Goal: Complete application form: Complete application form

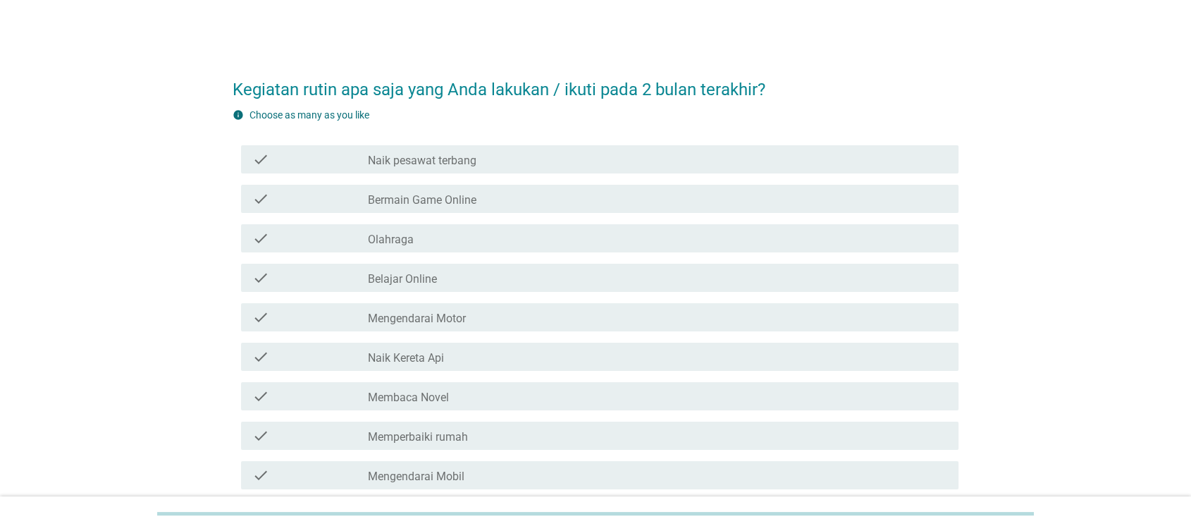
click at [412, 155] on label "Naik pesawat terbang" at bounding box center [422, 161] width 109 height 14
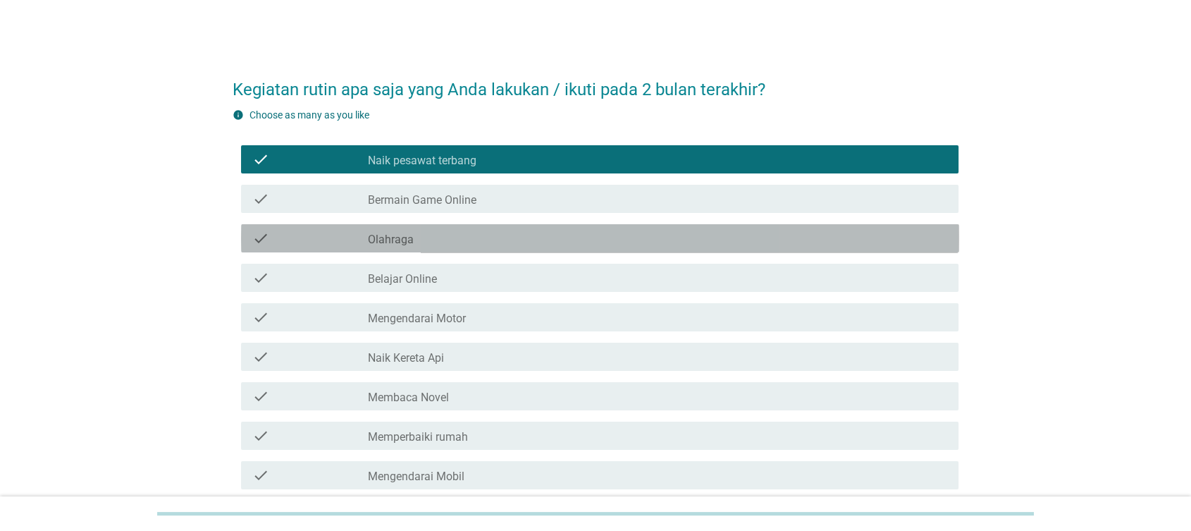
click at [422, 249] on div "check check_box_outline_blank Olahraga" at bounding box center [600, 238] width 718 height 28
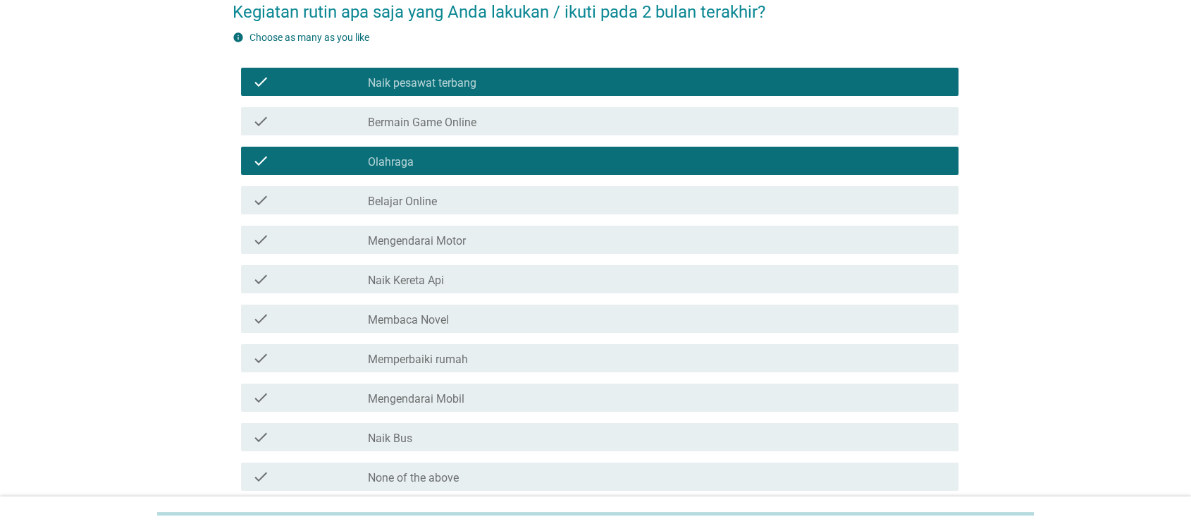
scroll to position [202, 0]
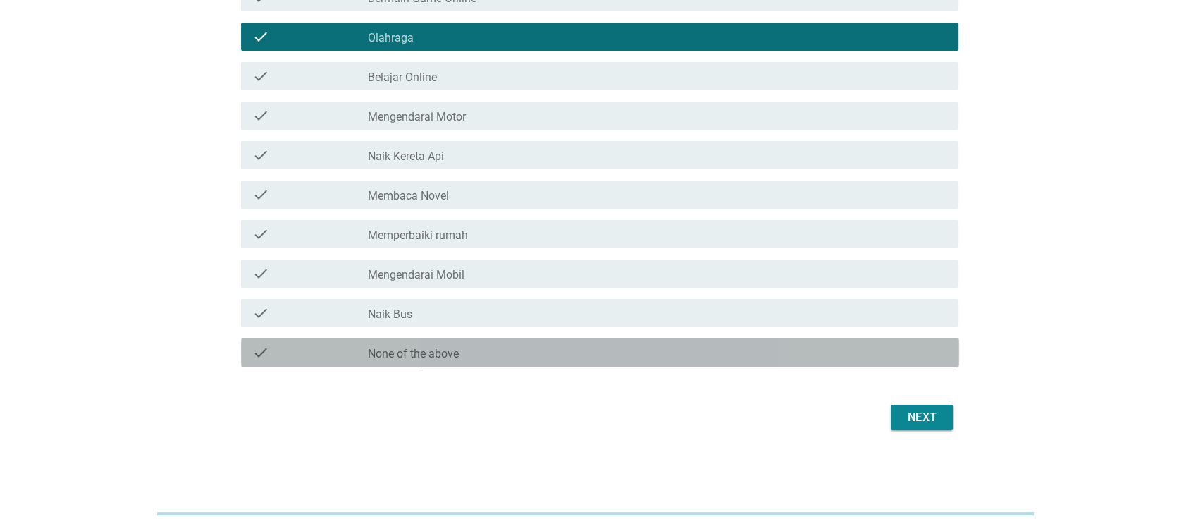
click at [402, 352] on label "None of the above" at bounding box center [413, 354] width 91 height 14
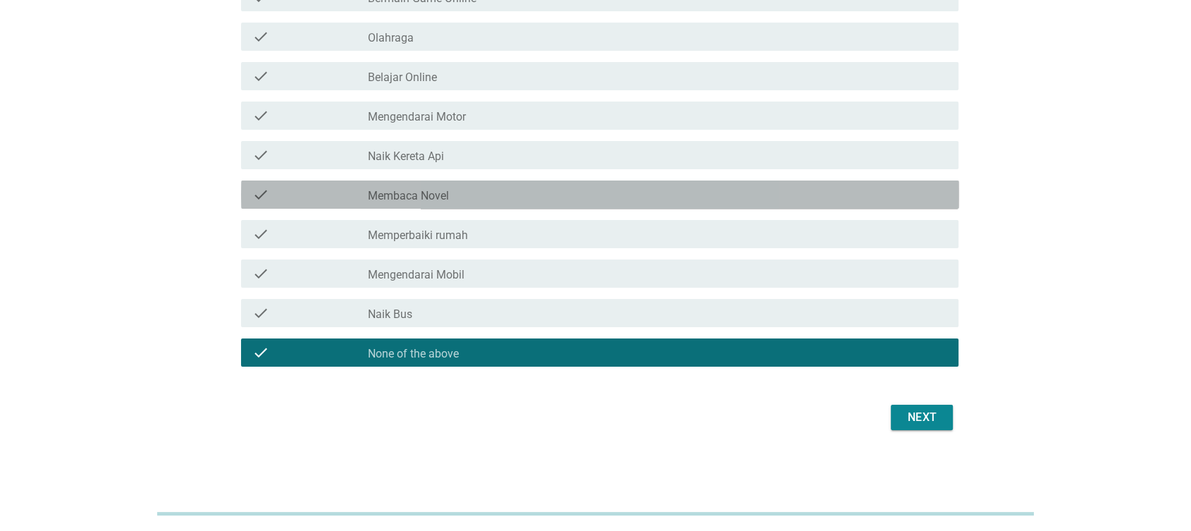
click at [433, 194] on label "Membaca Novel" at bounding box center [408, 196] width 81 height 14
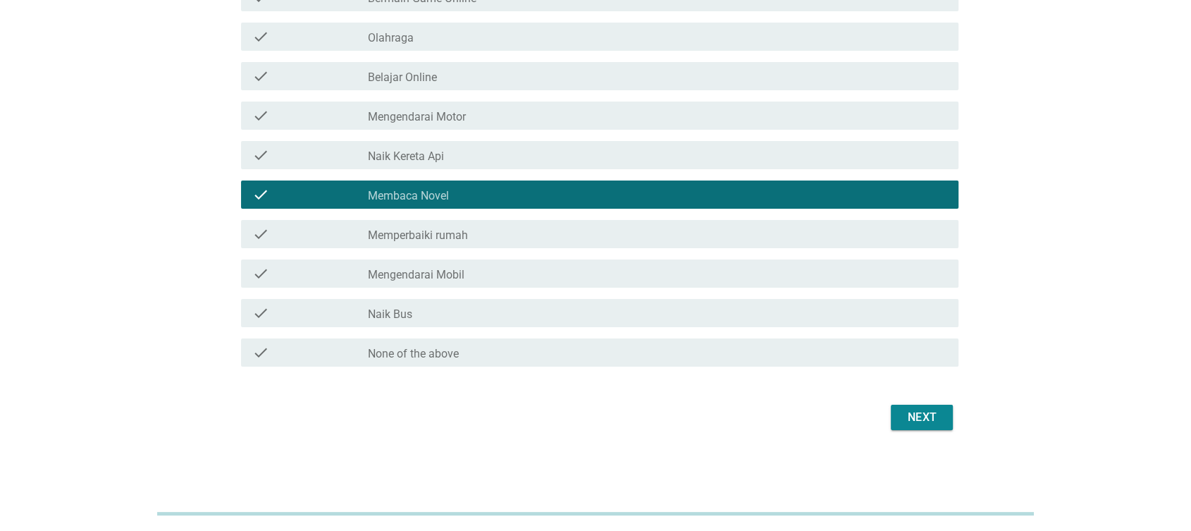
click at [439, 144] on div "check check_box_outline_blank Naik Kereta Api" at bounding box center [600, 155] width 718 height 28
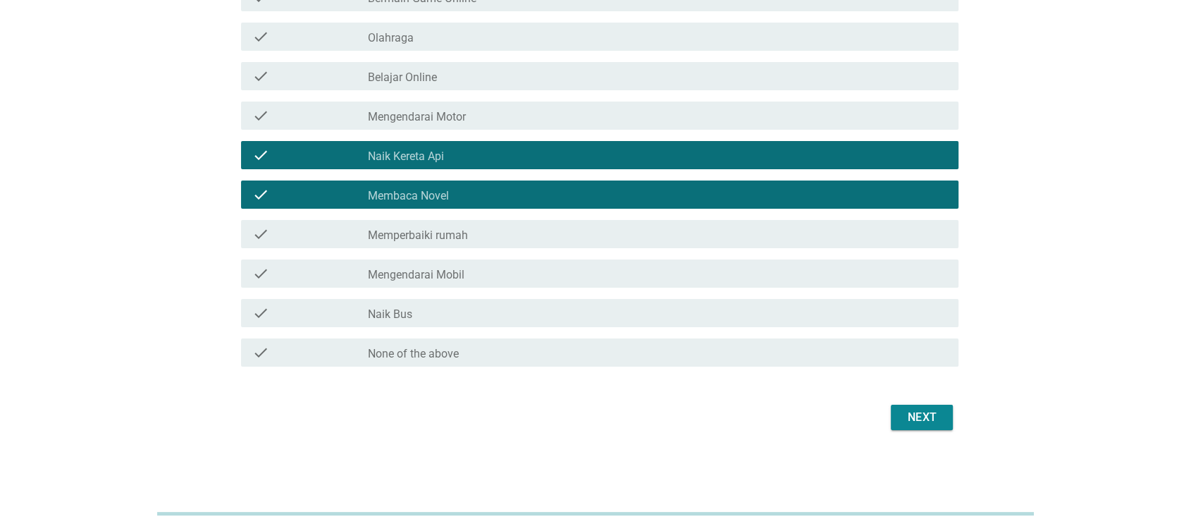
click at [922, 419] on div "Next" at bounding box center [921, 417] width 39 height 17
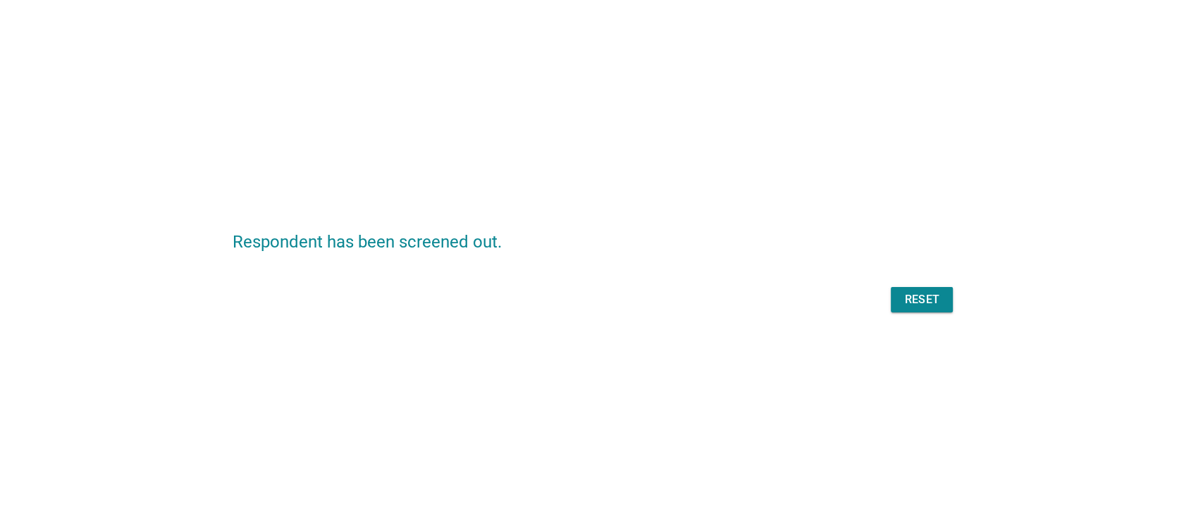
click at [938, 309] on button "Reset" at bounding box center [922, 299] width 62 height 25
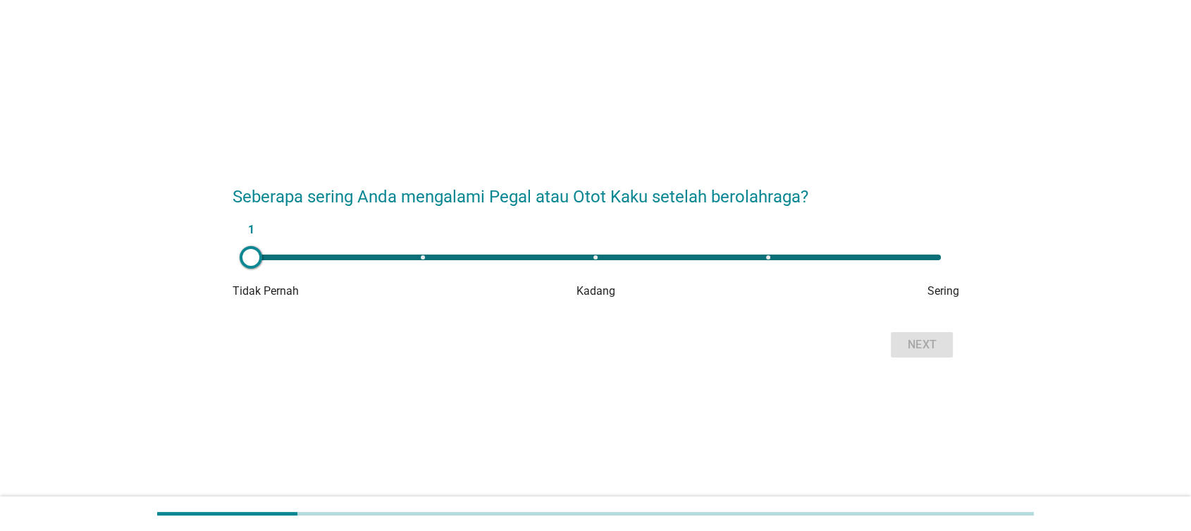
click at [931, 256] on div "1" at bounding box center [596, 257] width 690 height 6
type input "5"
click at [945, 339] on button "Next" at bounding box center [922, 344] width 62 height 25
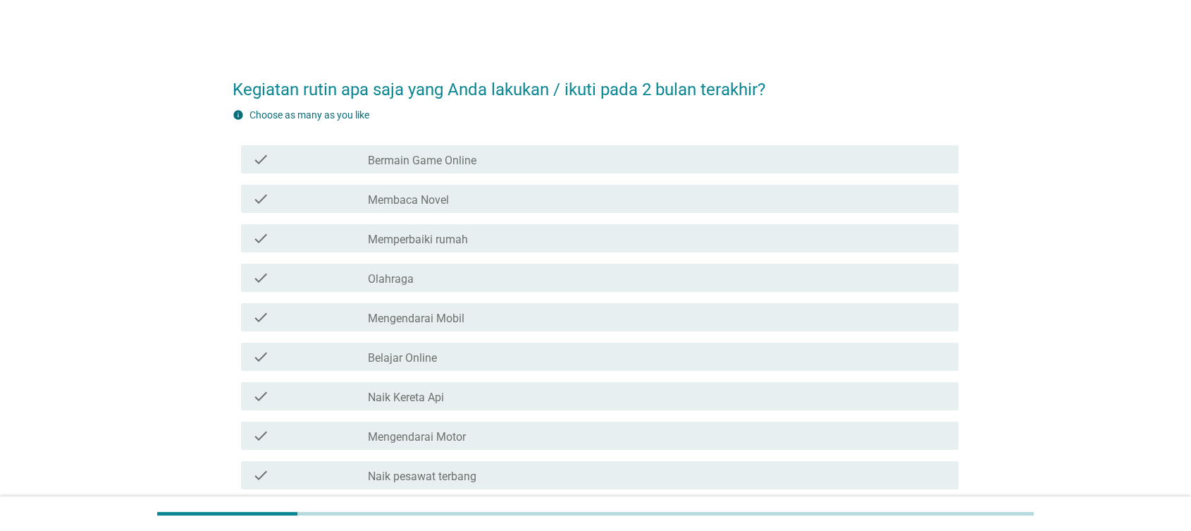
click at [457, 167] on div "check check_box_outline_blank Bermain Game Online" at bounding box center [600, 159] width 718 height 28
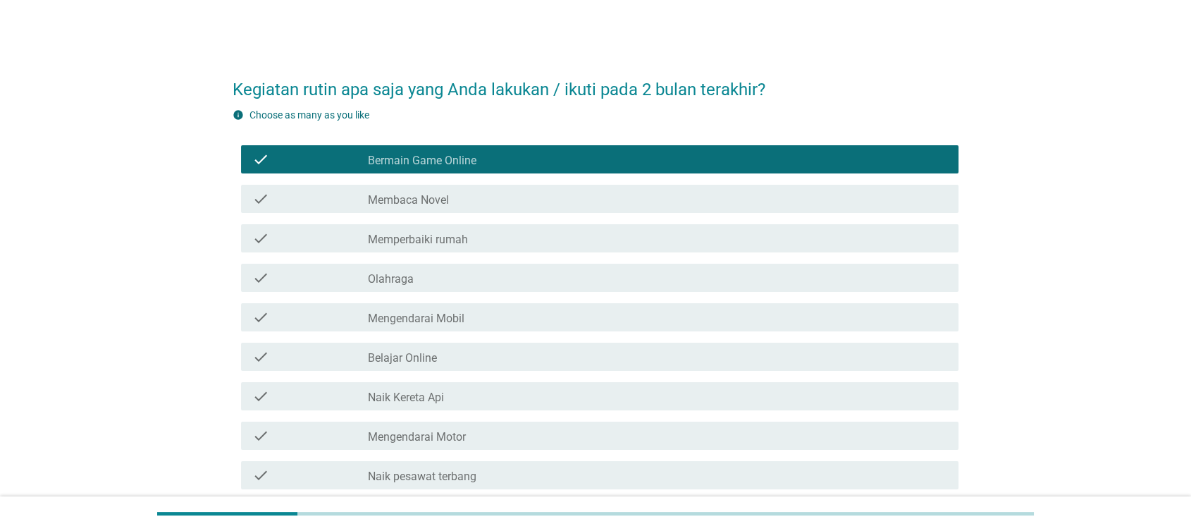
click at [450, 264] on div "check check_box_outline_blank Olahraga" at bounding box center [600, 278] width 718 height 28
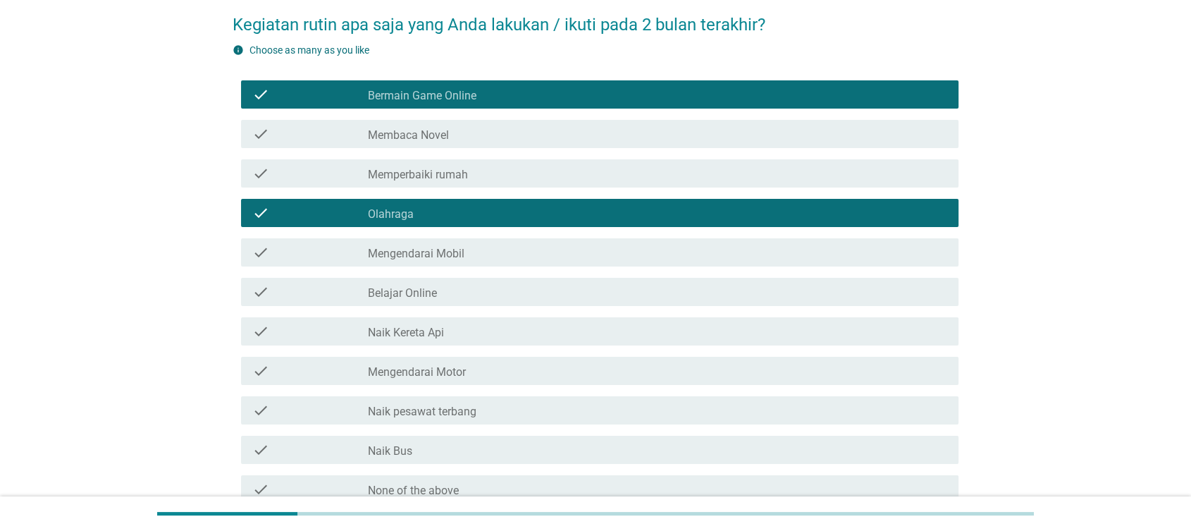
scroll to position [156, 0]
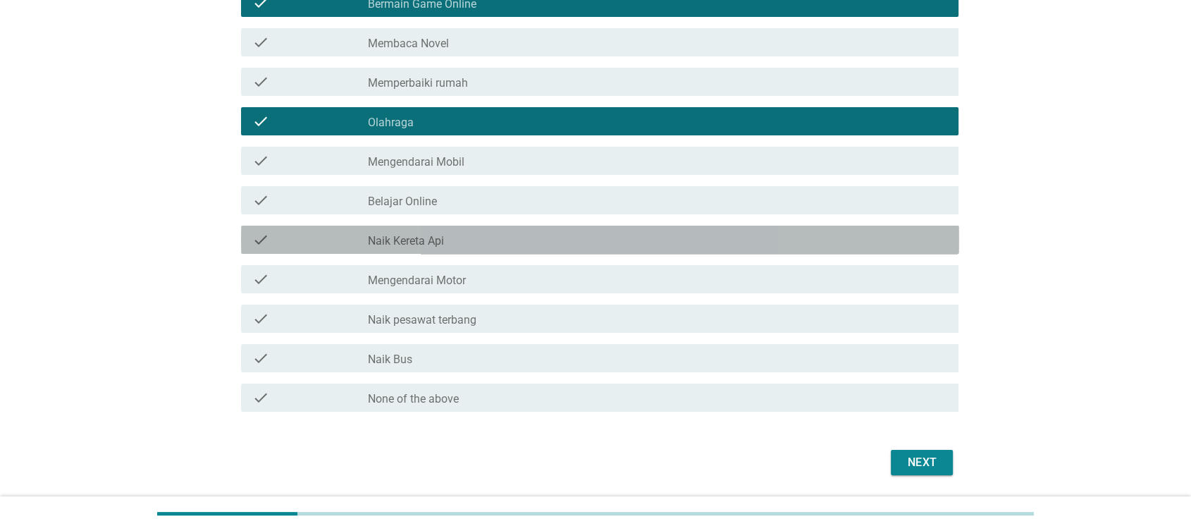
click at [460, 233] on div "check_box_outline_blank Naik Kereta Api" at bounding box center [657, 239] width 579 height 17
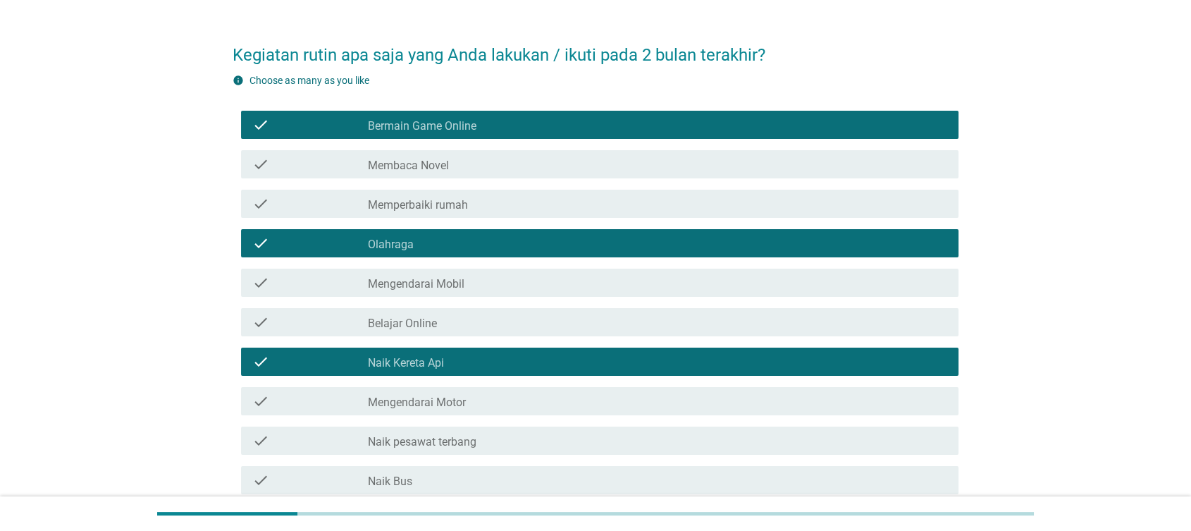
scroll to position [0, 0]
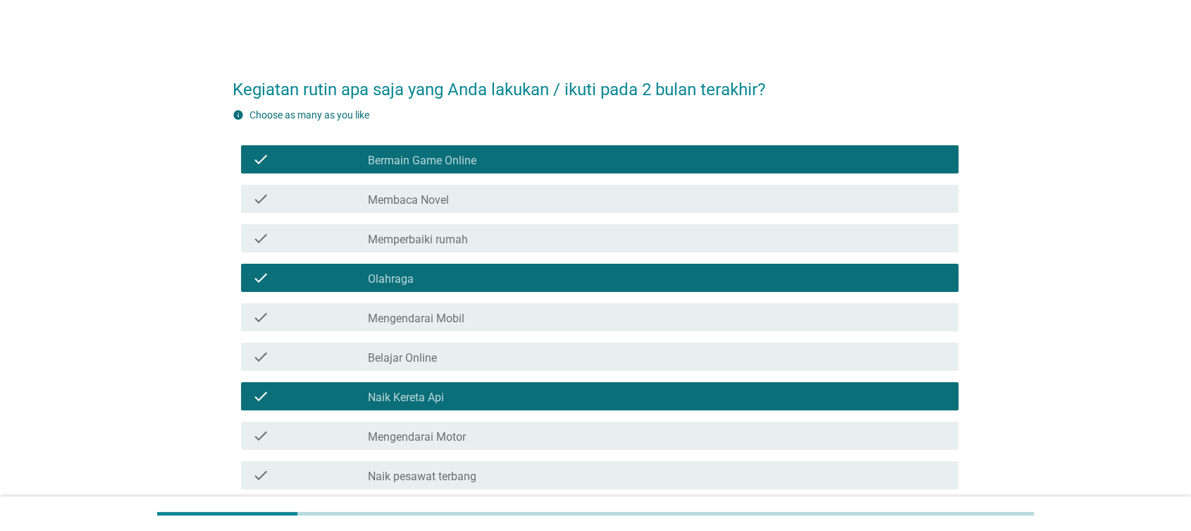
click at [486, 216] on div "check check_box_outline_blank Membaca Novel" at bounding box center [596, 198] width 727 height 39
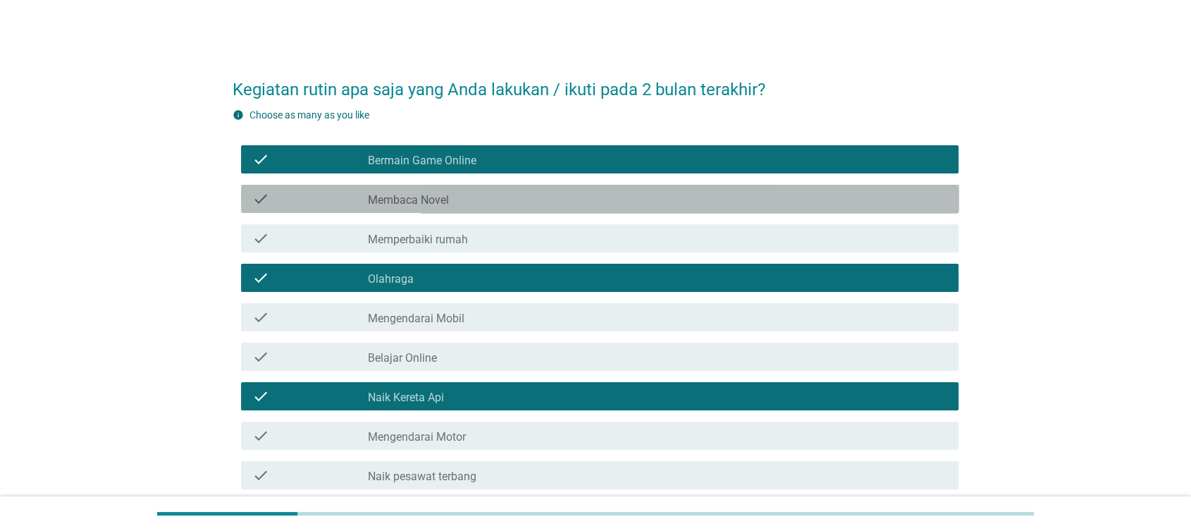
click at [488, 204] on div "check_box_outline_blank Membaca Novel" at bounding box center [657, 198] width 579 height 17
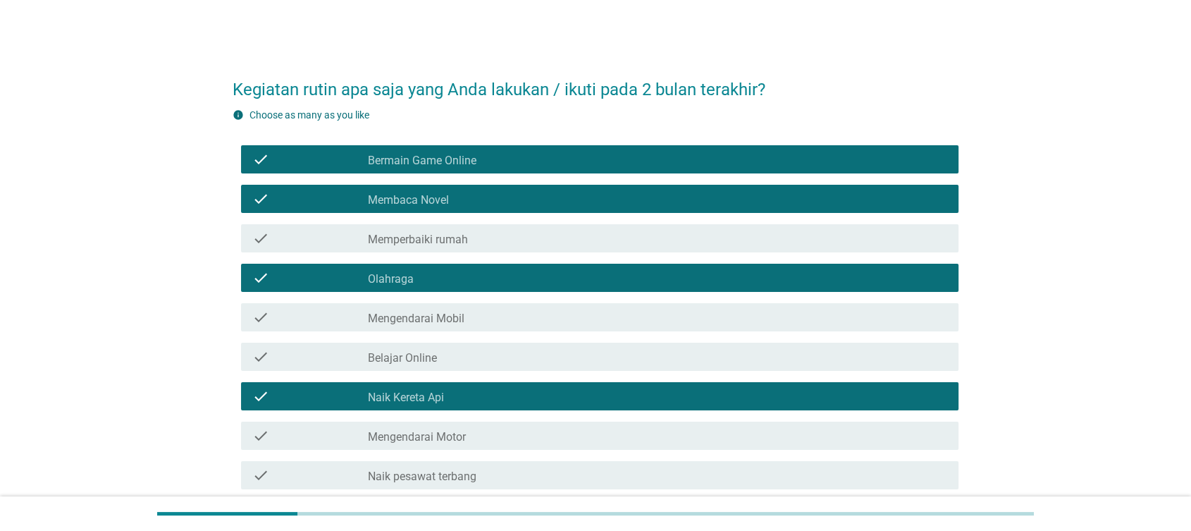
click at [483, 235] on div "check_box_outline_blank Memperbaiki rumah" at bounding box center [657, 238] width 579 height 17
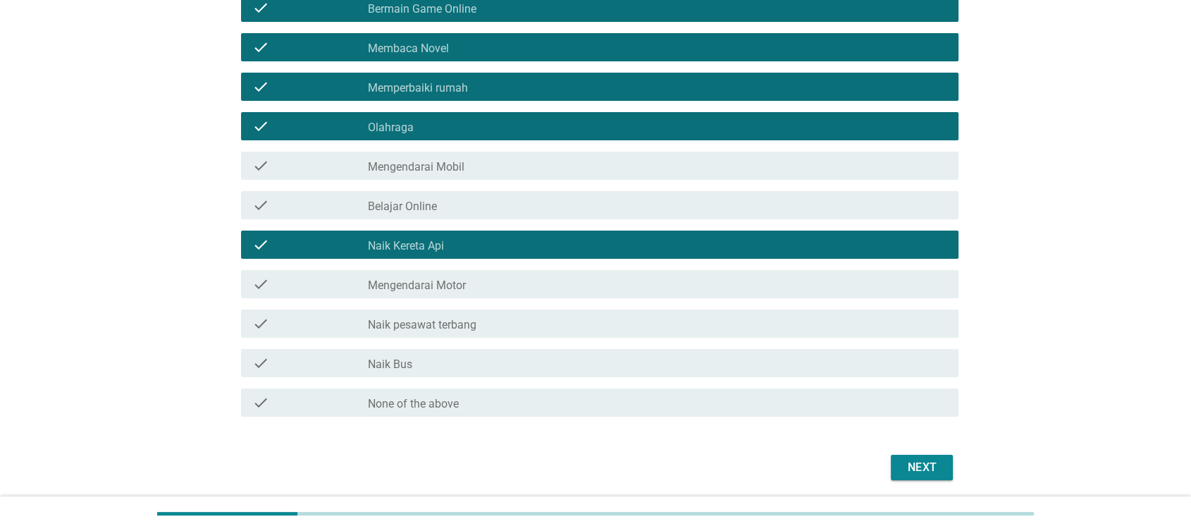
scroll to position [156, 0]
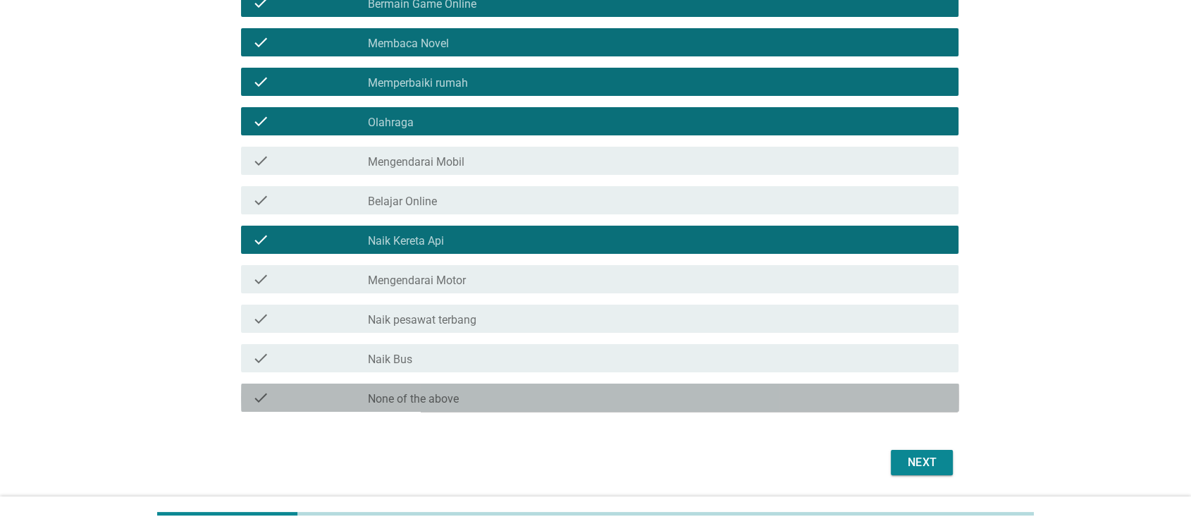
click at [420, 406] on div "check check_box_outline_blank None of the above" at bounding box center [600, 397] width 718 height 28
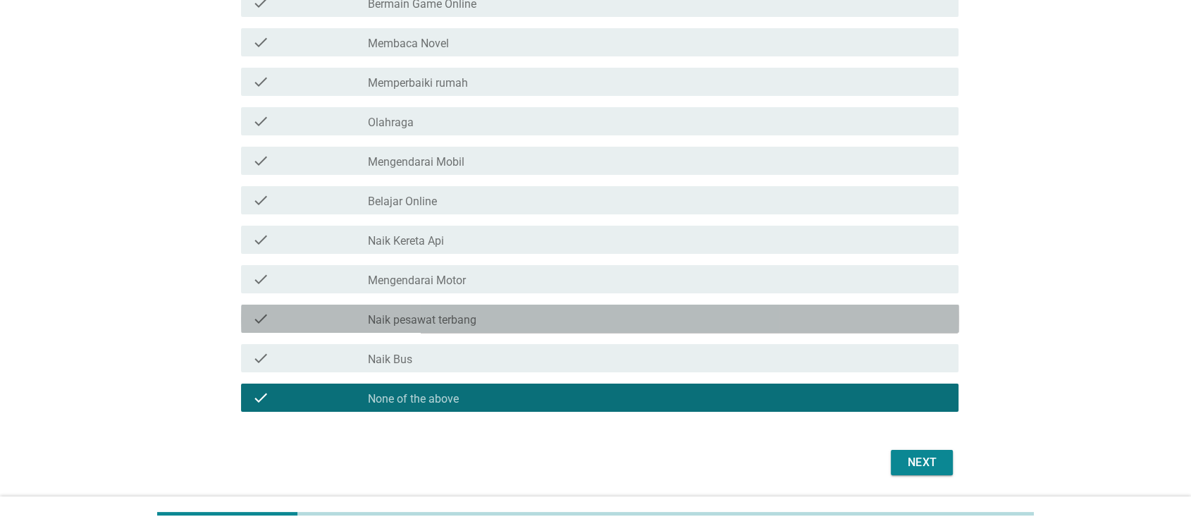
click at [452, 302] on div "check check_box_outline_blank Naik pesawat terbang" at bounding box center [596, 318] width 727 height 39
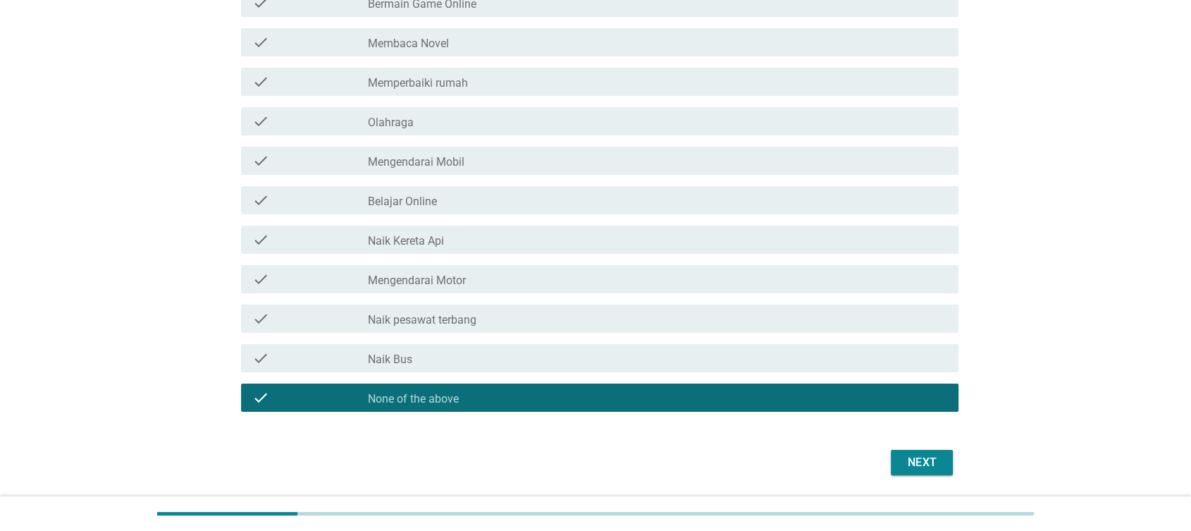
click at [457, 189] on div "check check_box_outline_blank Belajar Online" at bounding box center [600, 200] width 718 height 28
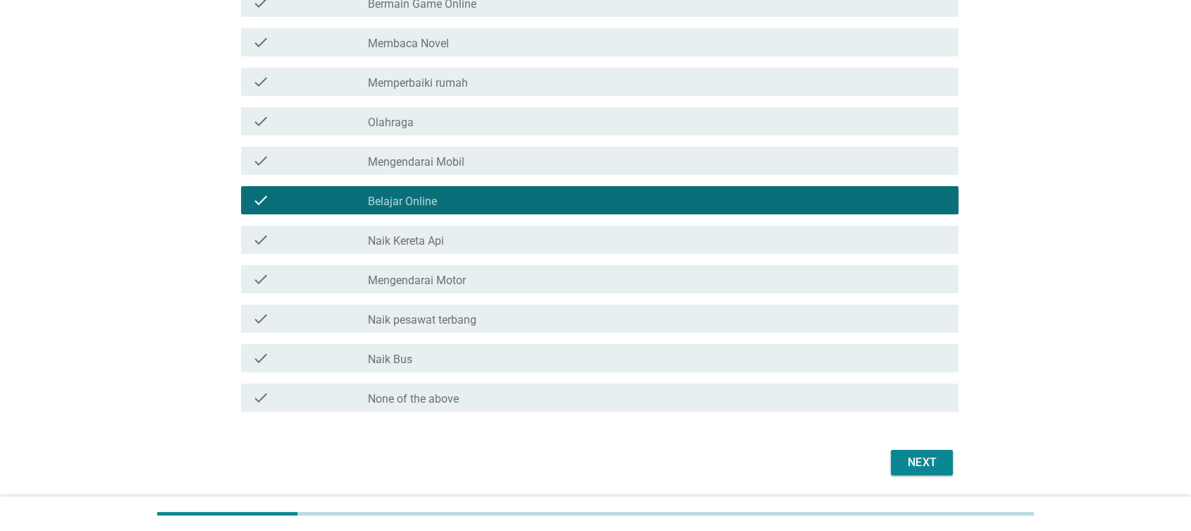
click at [462, 101] on div "check check_box_outline_blank Olahraga" at bounding box center [596, 120] width 727 height 39
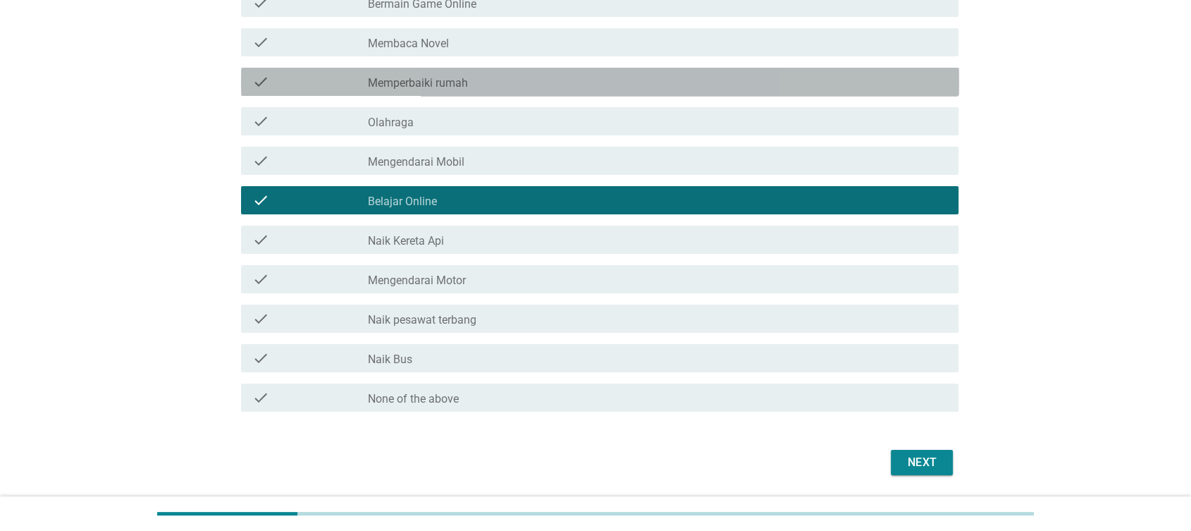
click at [460, 87] on label "Memperbaiki rumah" at bounding box center [418, 83] width 100 height 14
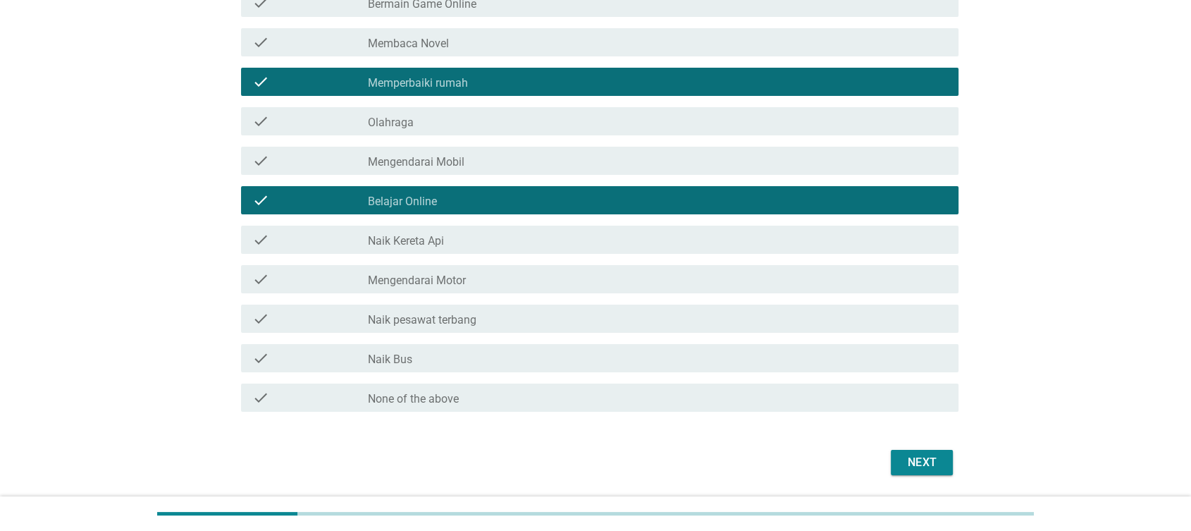
click at [442, 193] on div "check_box_outline_blank Belajar Online" at bounding box center [657, 200] width 579 height 17
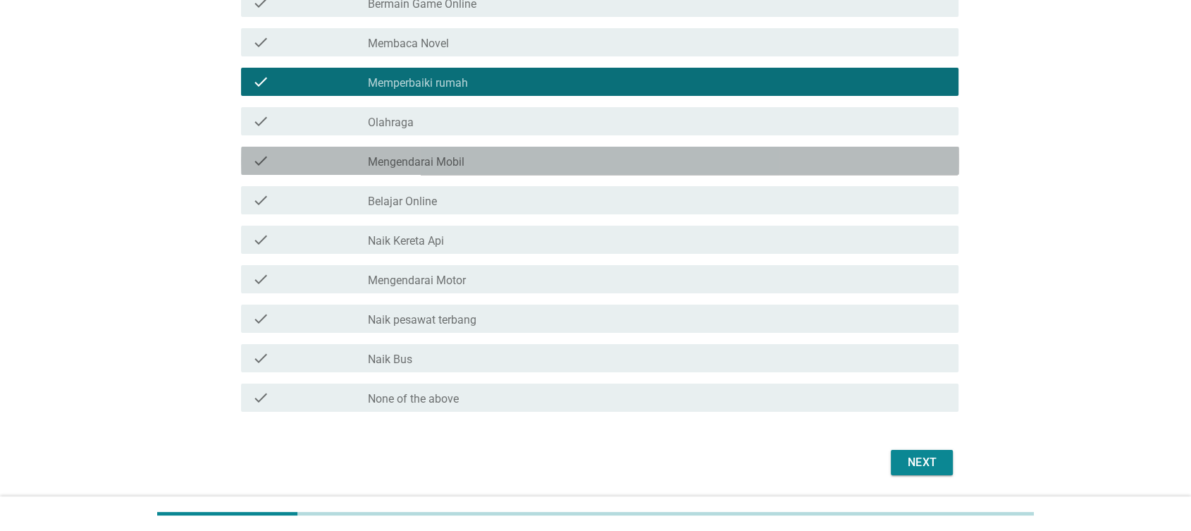
click at [460, 148] on div "check check_box_outline_blank Mengendarai Mobil" at bounding box center [600, 161] width 718 height 28
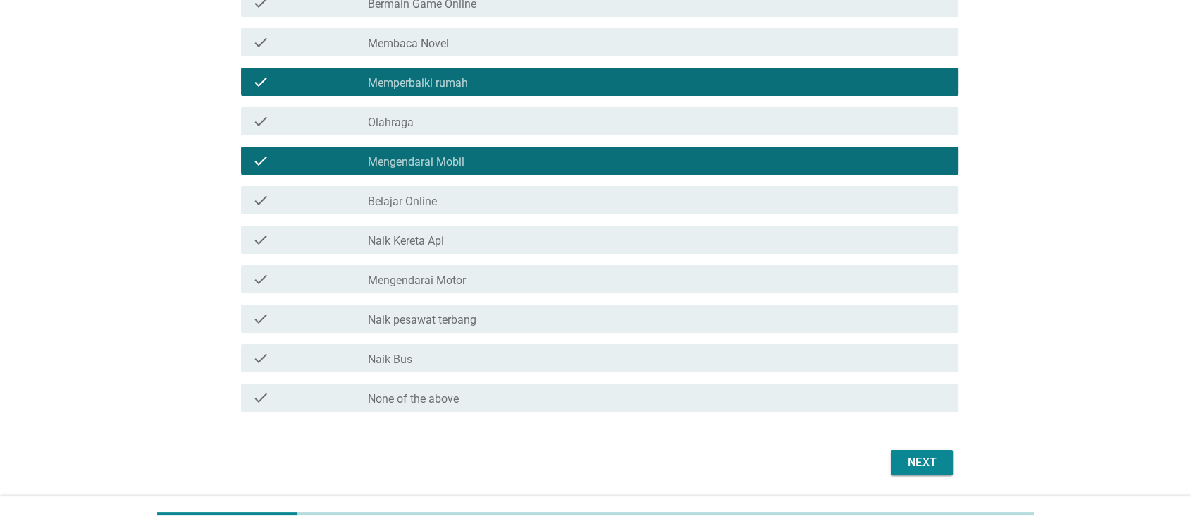
click at [443, 273] on div "check_box_outline_blank Mengendarai Motor" at bounding box center [657, 279] width 579 height 17
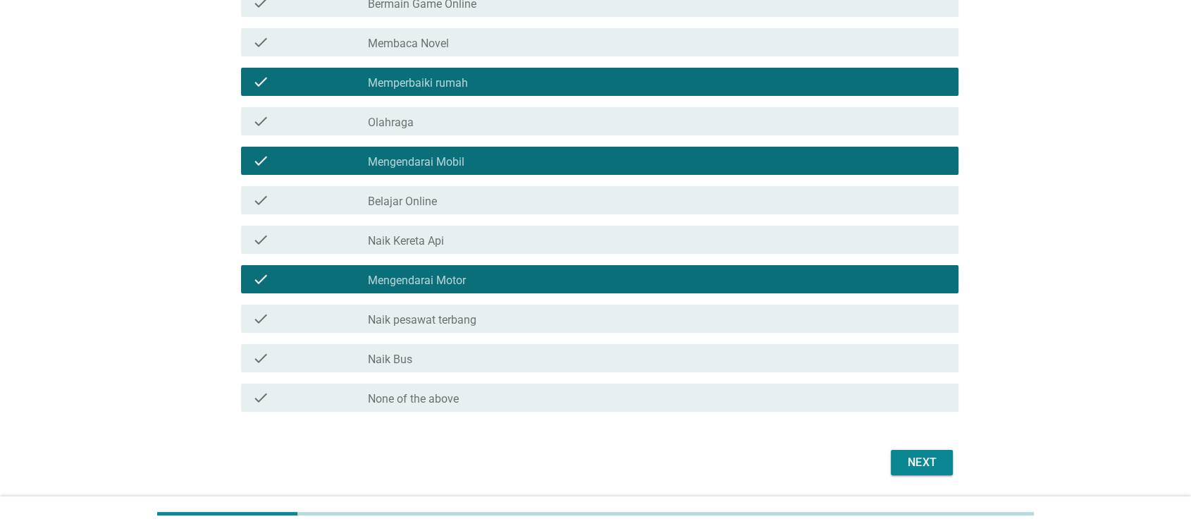
click at [930, 464] on div "Next" at bounding box center [921, 462] width 39 height 17
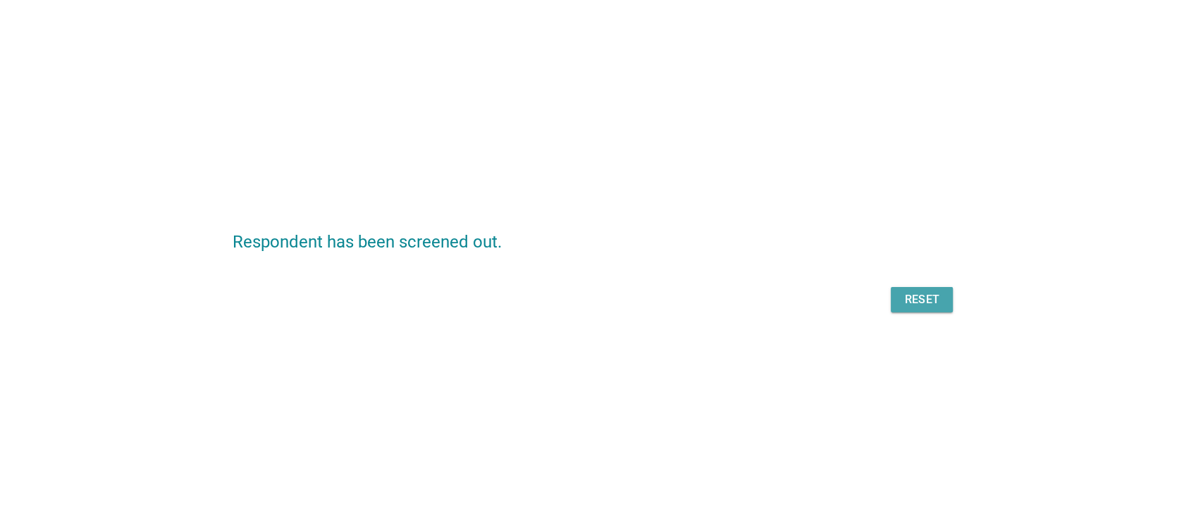
scroll to position [0, 0]
click at [904, 304] on div "Reset" at bounding box center [596, 300] width 727 height 34
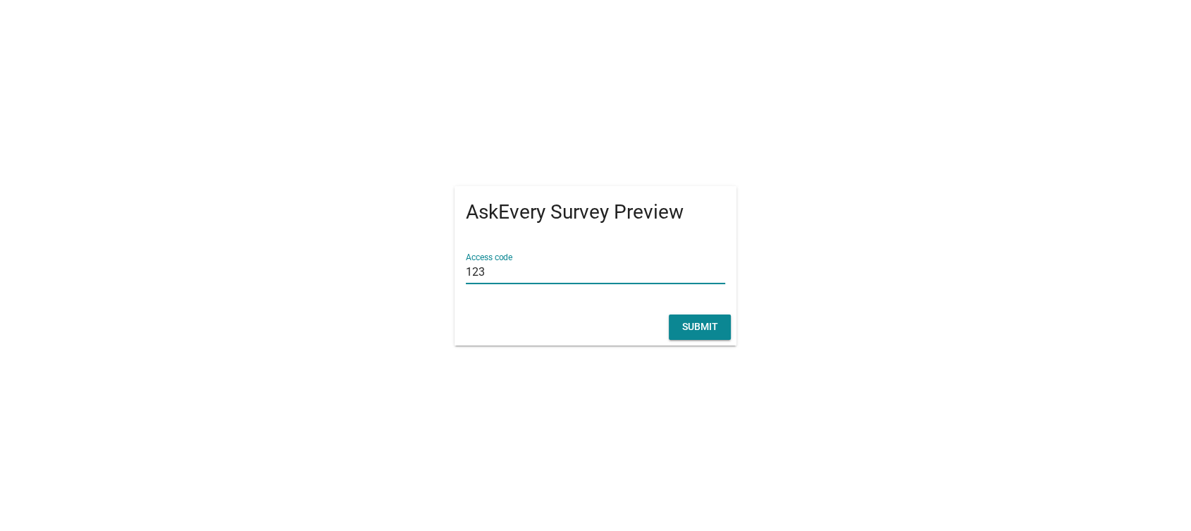
type input "123"
click at [677, 316] on button "Submit" at bounding box center [700, 326] width 62 height 25
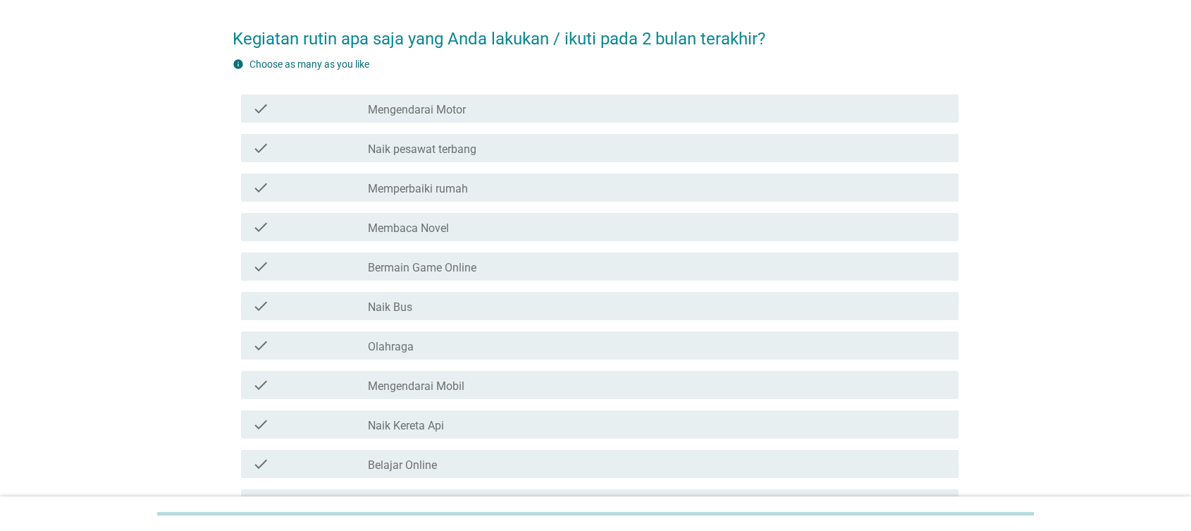
scroll to position [78, 0]
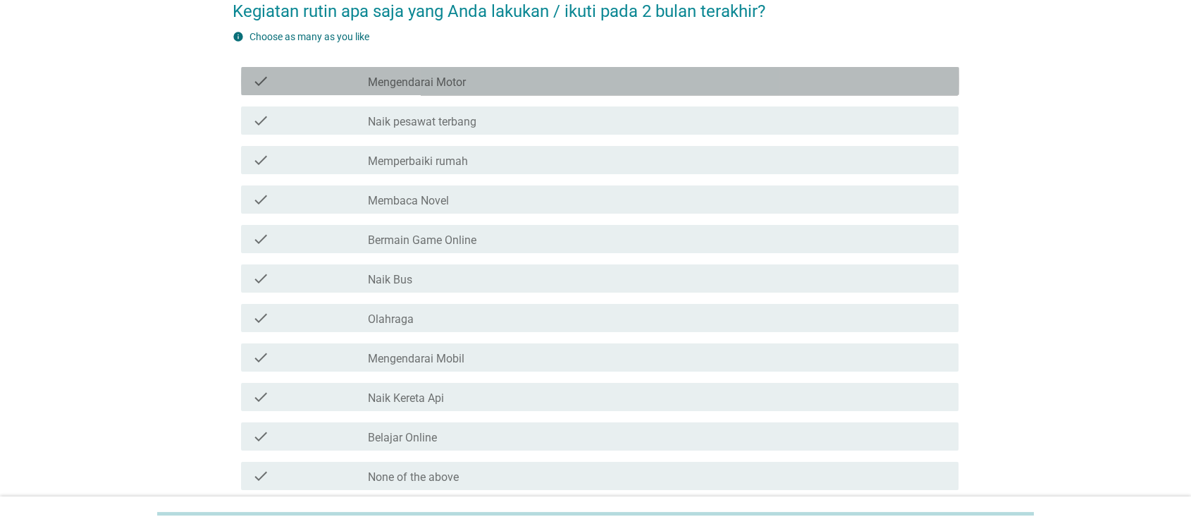
click at [402, 91] on div "check check_box_outline_blank Mengendarai Motor" at bounding box center [600, 81] width 718 height 28
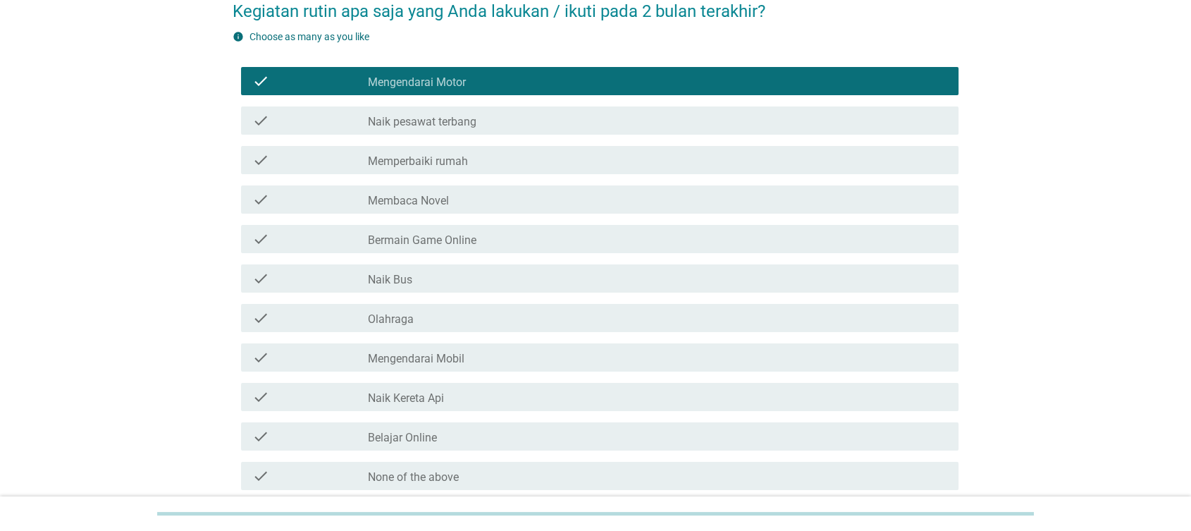
click at [394, 184] on div "check check_box_outline_blank Membaca Novel" at bounding box center [596, 199] width 727 height 39
click at [412, 279] on label "Naik Bus" at bounding box center [390, 280] width 44 height 14
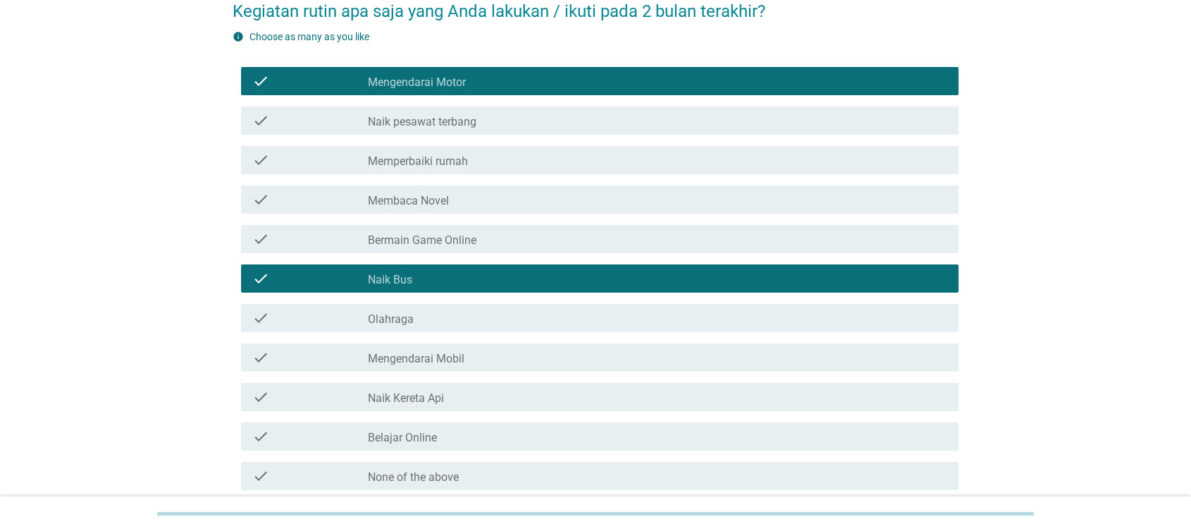
click at [414, 206] on label "Membaca Novel" at bounding box center [408, 201] width 81 height 14
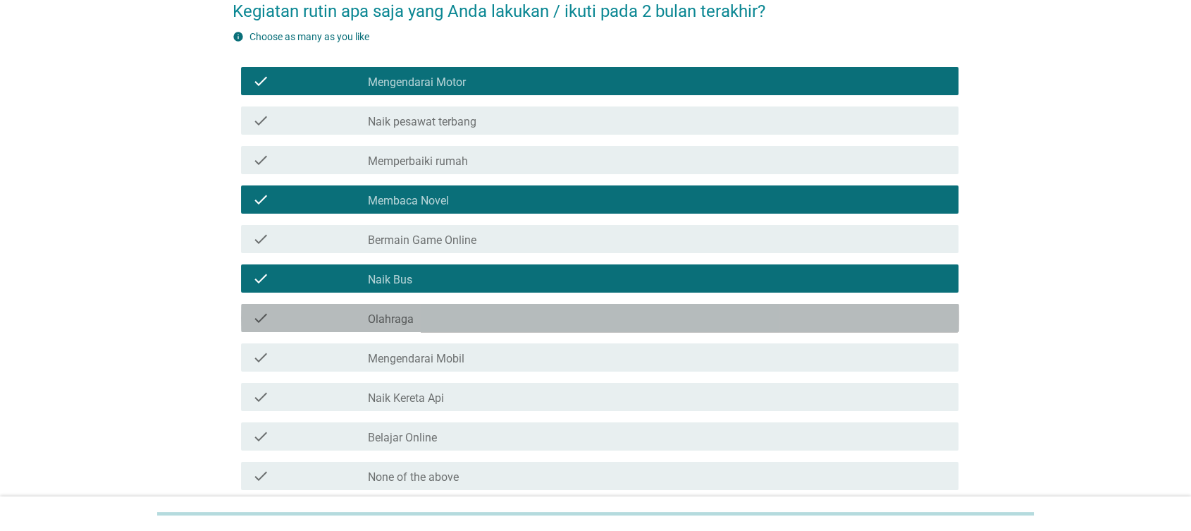
click at [420, 321] on div "check_box_outline_blank Olahraga" at bounding box center [657, 317] width 579 height 17
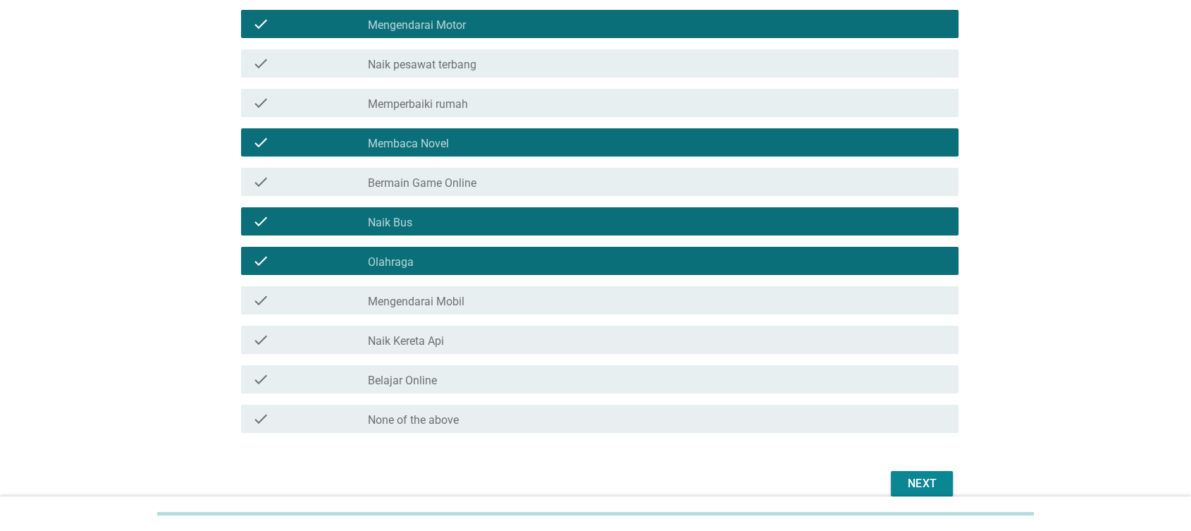
scroll to position [202, 0]
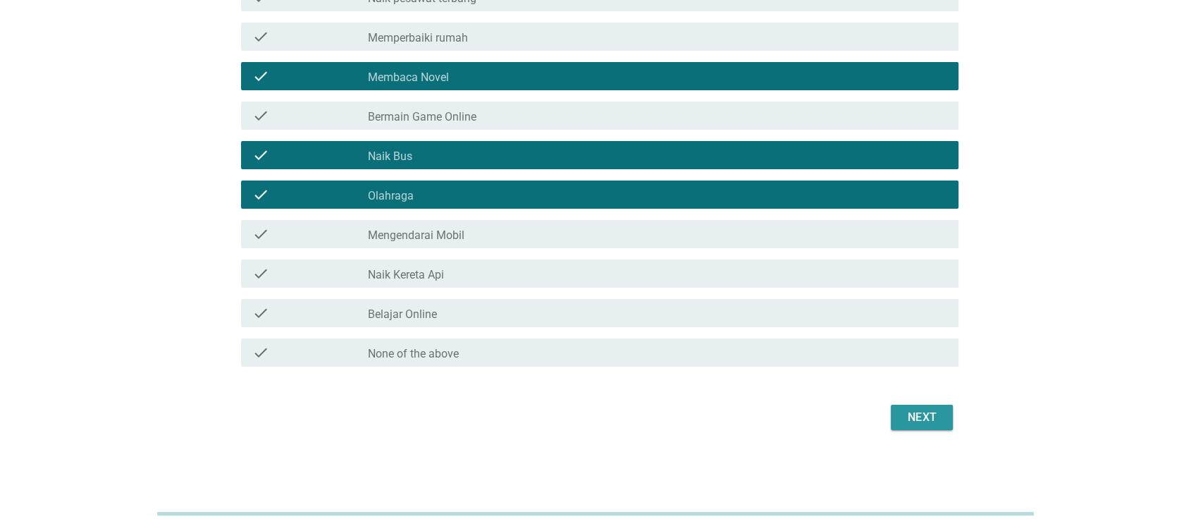
click at [916, 417] on div "Next" at bounding box center [921, 417] width 39 height 17
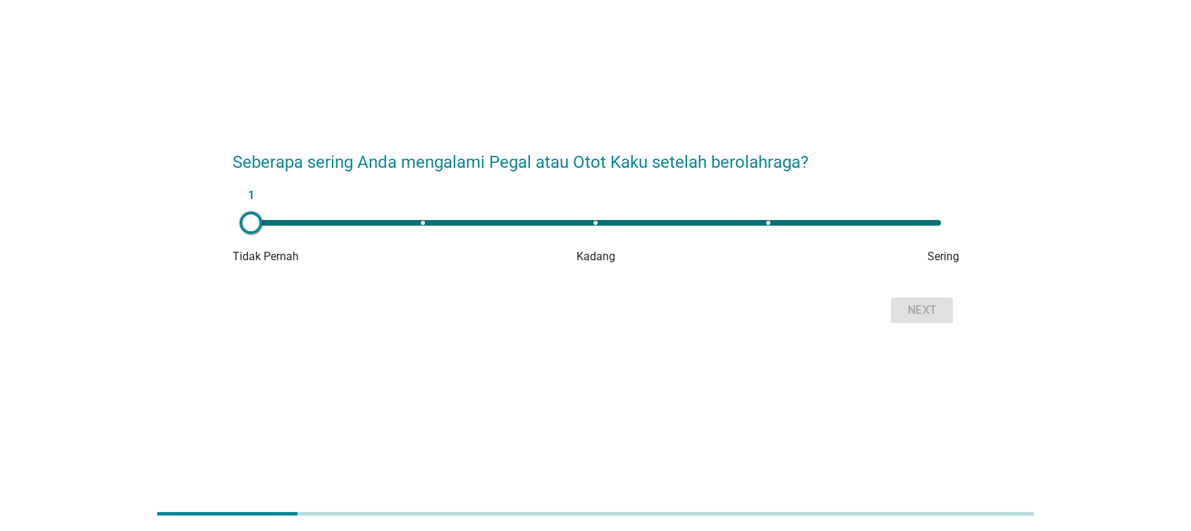
scroll to position [0, 0]
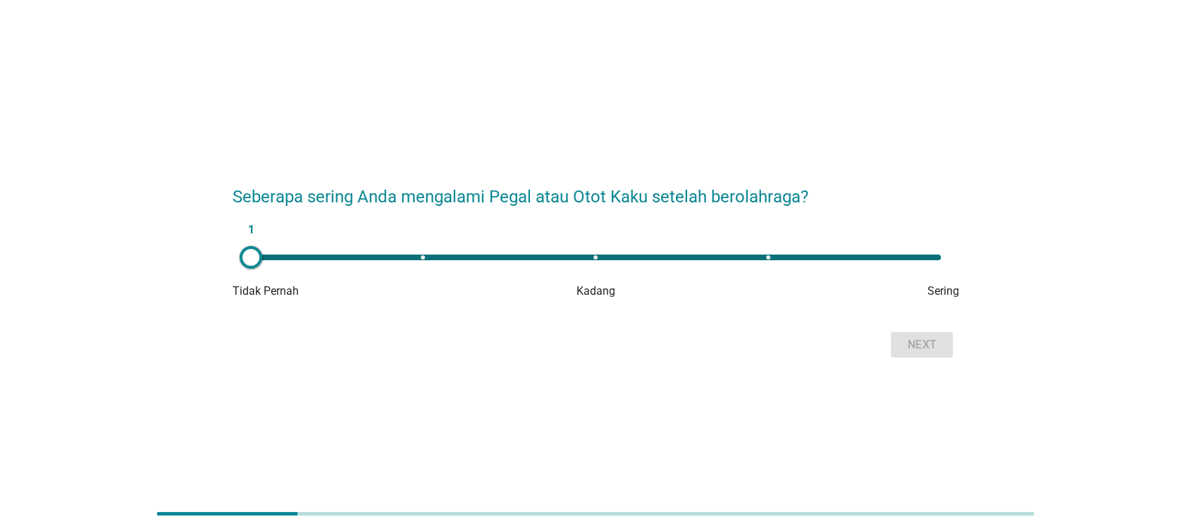
click at [928, 264] on div "1" at bounding box center [596, 257] width 713 height 28
type input "5"
click at [925, 334] on button "Next" at bounding box center [922, 344] width 62 height 25
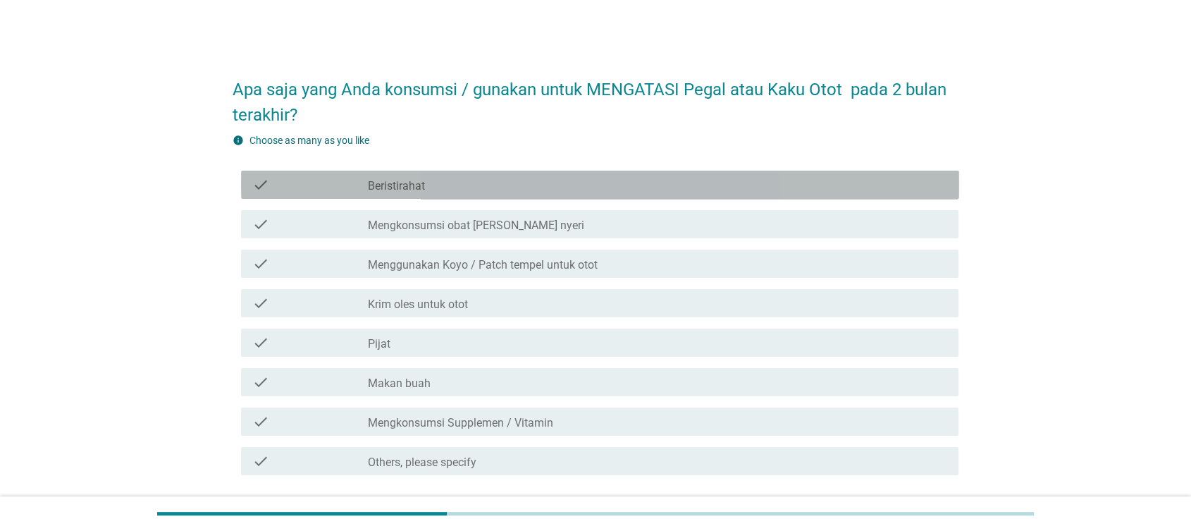
click at [405, 198] on div "check check_box_outline_blank Beristirahat" at bounding box center [600, 185] width 718 height 28
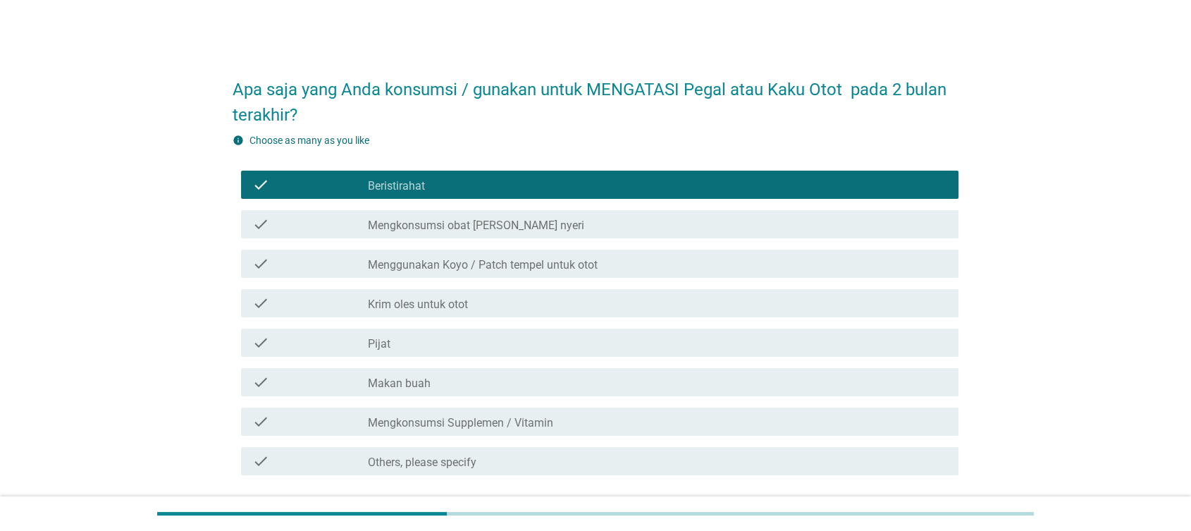
click at [419, 289] on div "check check_box_outline_blank Krim oles untuk otot" at bounding box center [600, 303] width 718 height 28
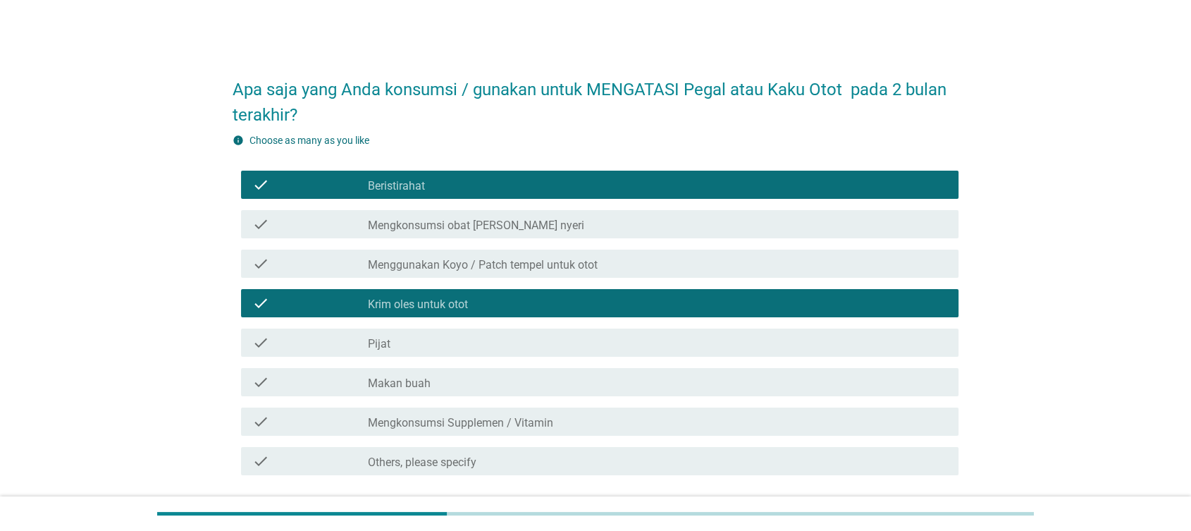
click at [438, 334] on div "check_box_outline_blank Pijat" at bounding box center [657, 342] width 579 height 17
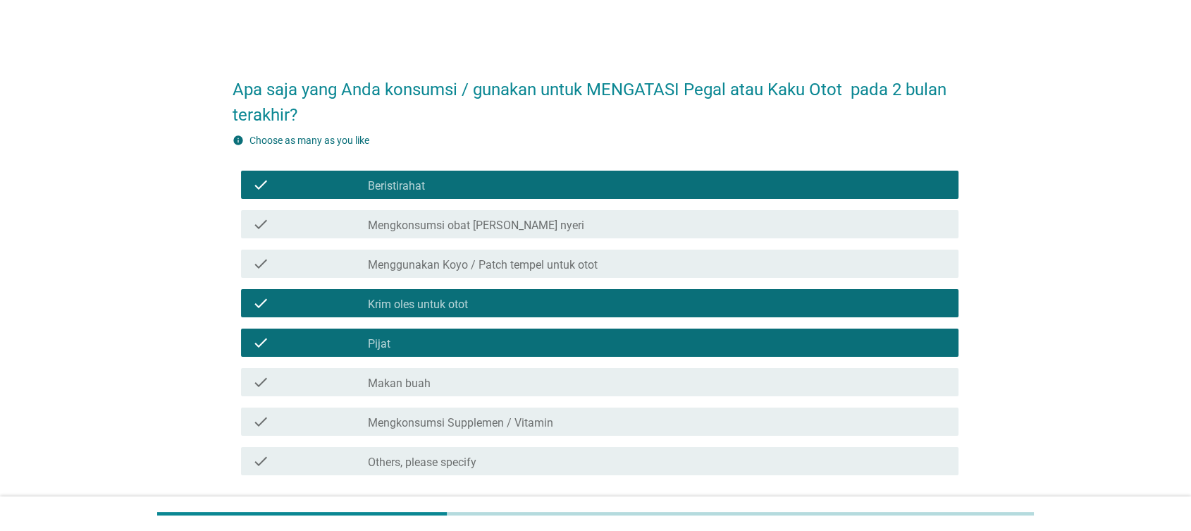
click at [447, 418] on label "Mengkonsumsi Supplemen / Vitamin" at bounding box center [460, 423] width 185 height 14
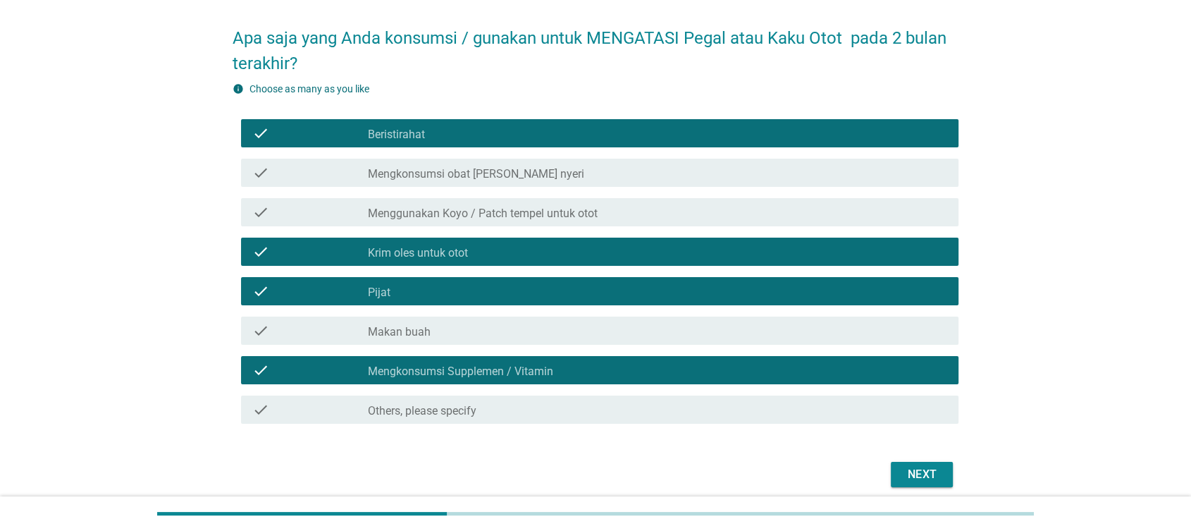
scroll to position [108, 0]
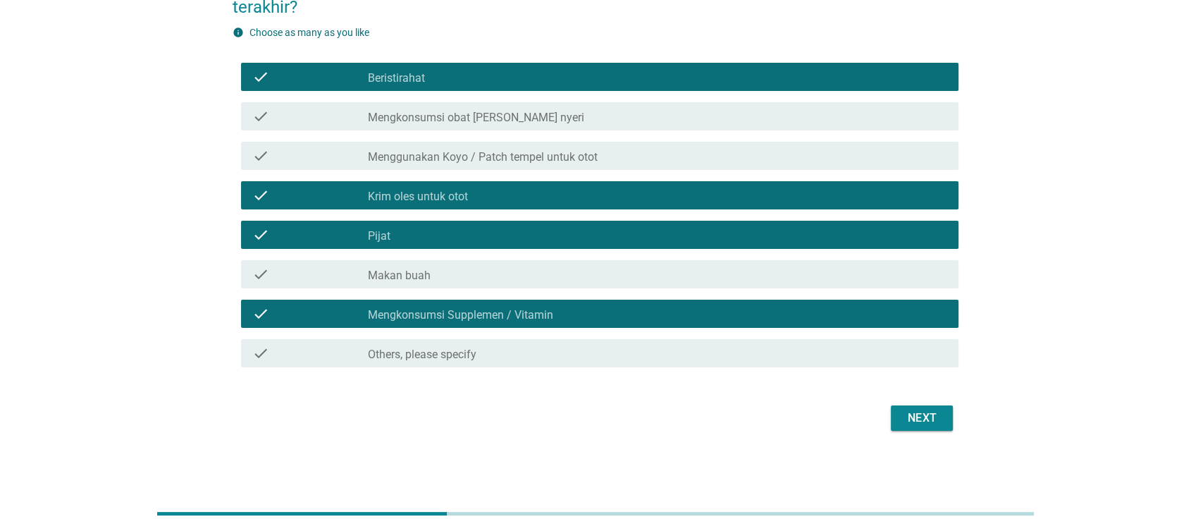
click at [909, 409] on div "Next" at bounding box center [921, 417] width 39 height 17
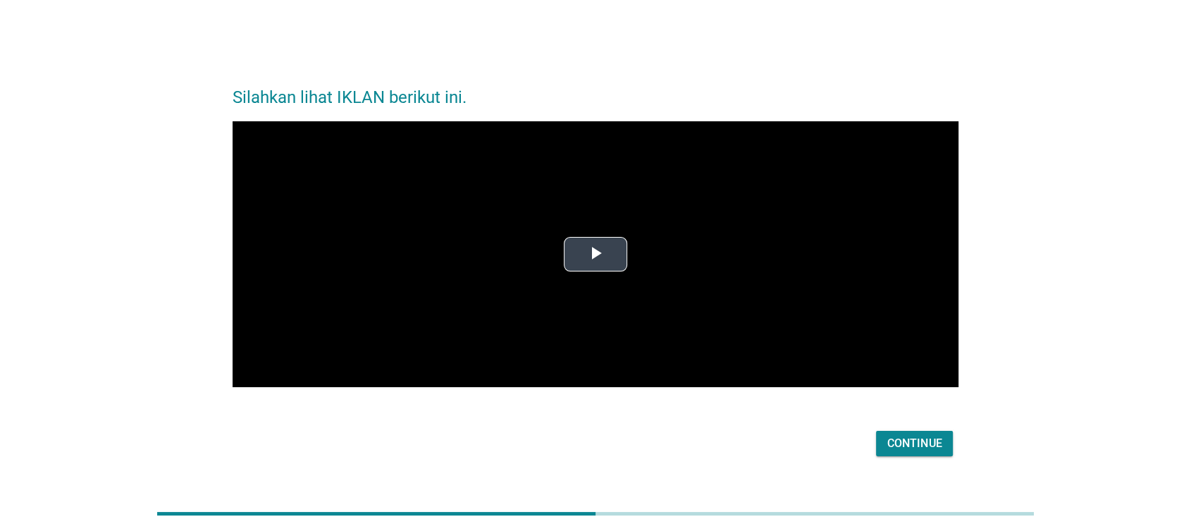
click at [596, 254] on span "Video Player" at bounding box center [596, 254] width 0 height 0
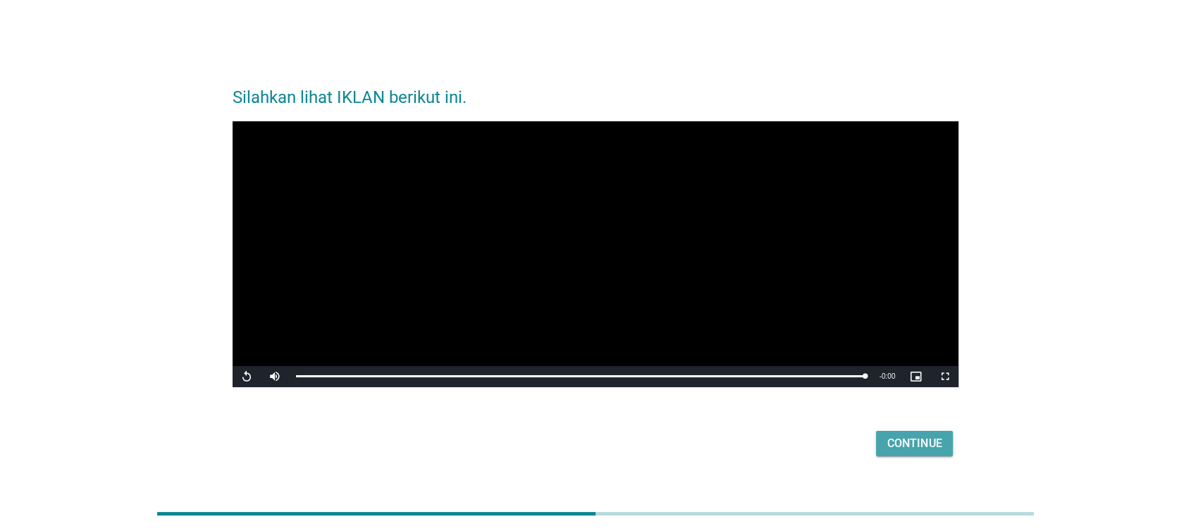
click at [925, 443] on div "Continue" at bounding box center [914, 443] width 54 height 17
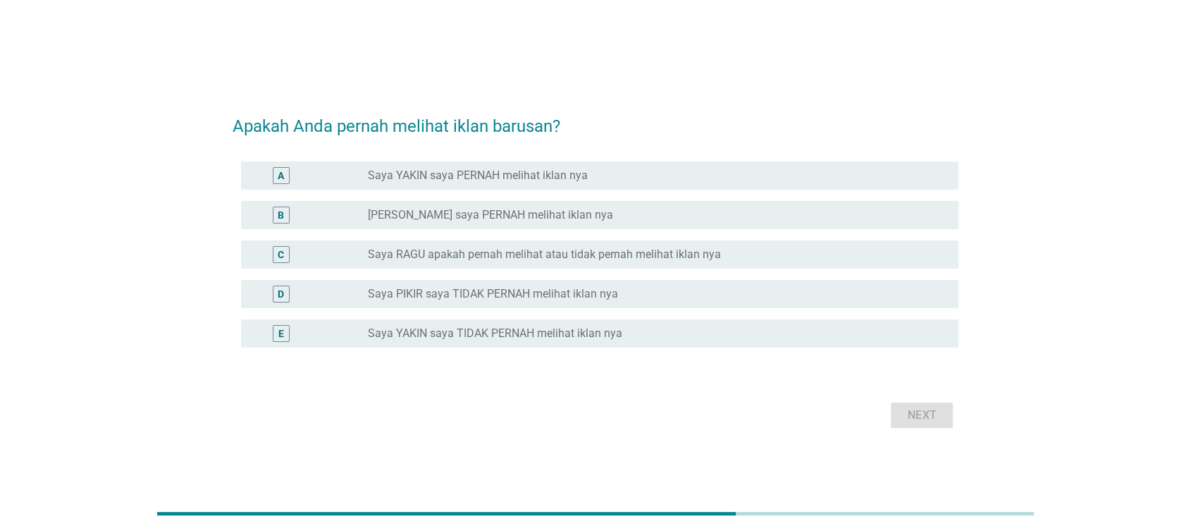
click at [462, 242] on div "C radio_button_unchecked Saya RAGU apakah pernah melihat atau tidak pernah meli…" at bounding box center [600, 254] width 718 height 28
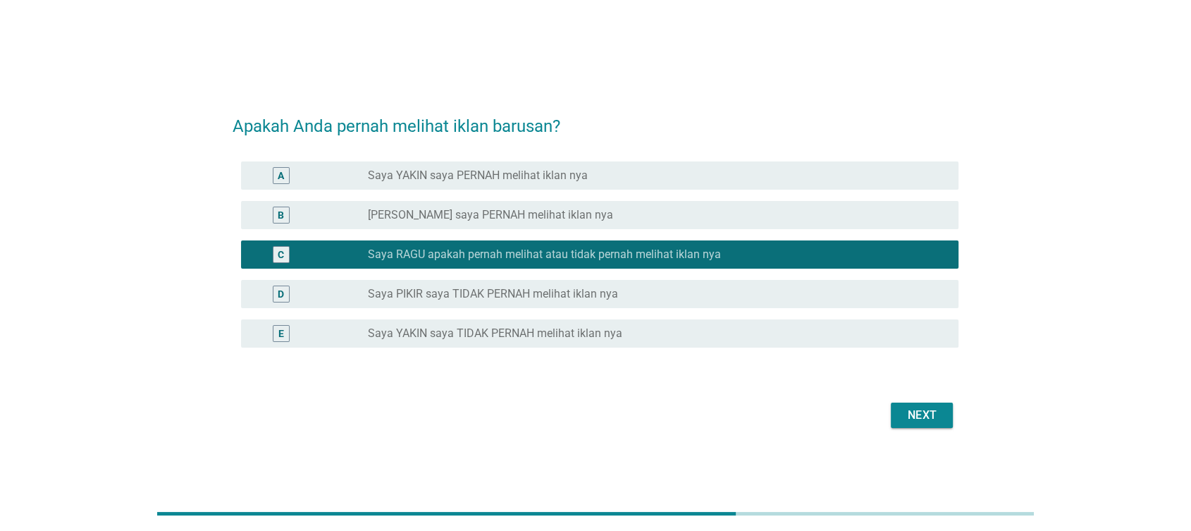
click at [932, 415] on div "Next" at bounding box center [921, 415] width 39 height 17
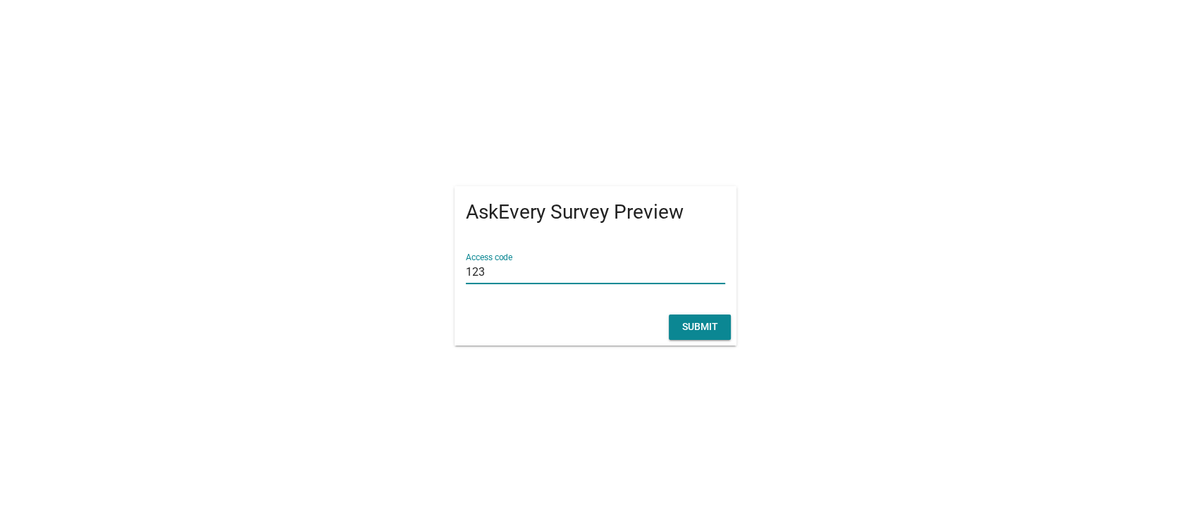
type input "123"
click at [685, 340] on div "Submit" at bounding box center [596, 327] width 282 height 37
click at [685, 333] on div "Submit" at bounding box center [699, 326] width 39 height 15
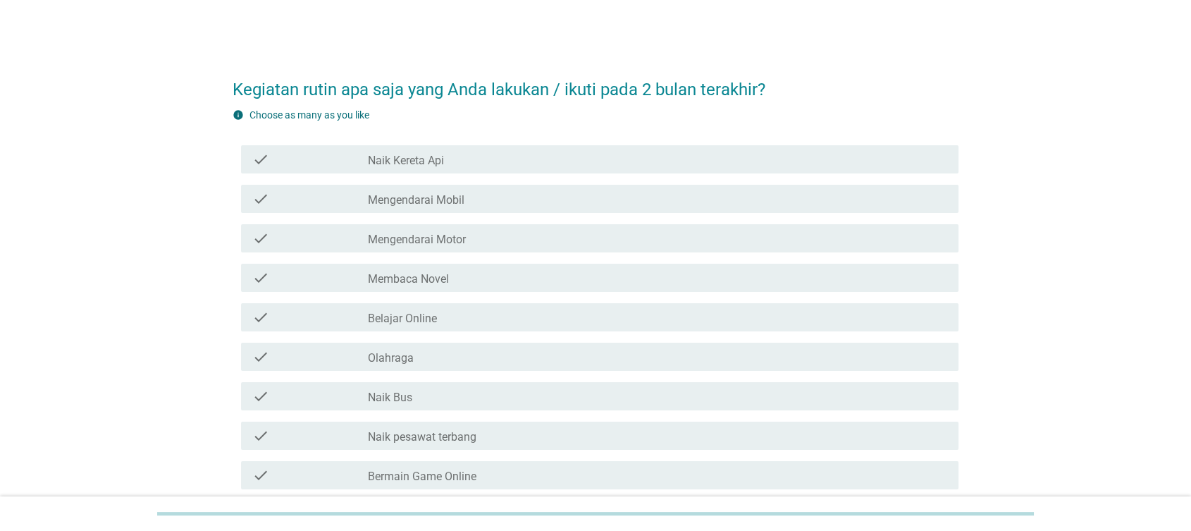
click at [429, 352] on div "check_box_outline_blank Olahraga" at bounding box center [657, 356] width 579 height 17
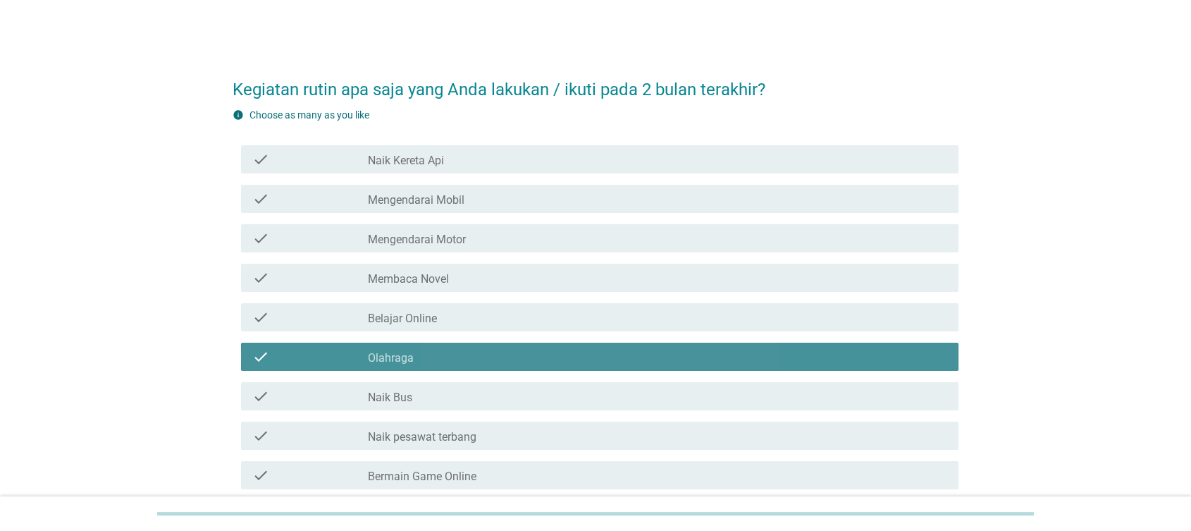
click at [452, 300] on div "check check_box_outline_blank Belajar Online" at bounding box center [596, 316] width 727 height 39
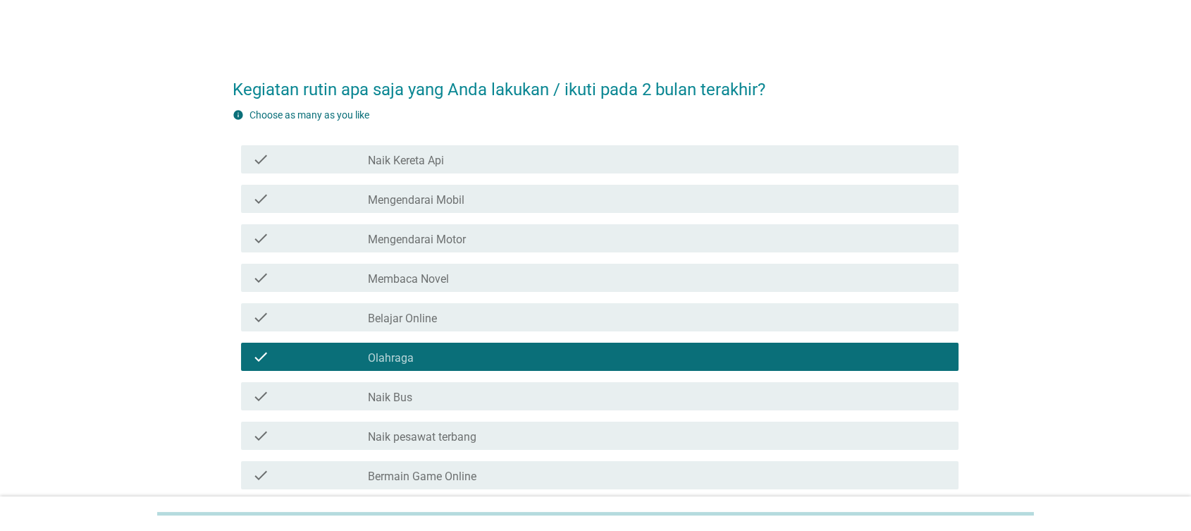
scroll to position [202, 0]
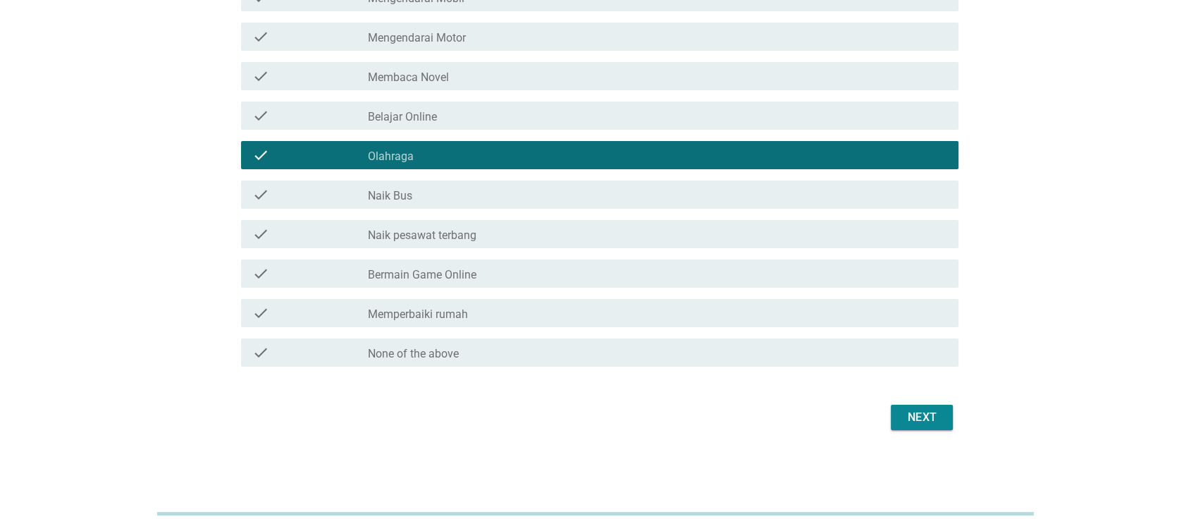
click at [948, 426] on button "Next" at bounding box center [922, 417] width 62 height 25
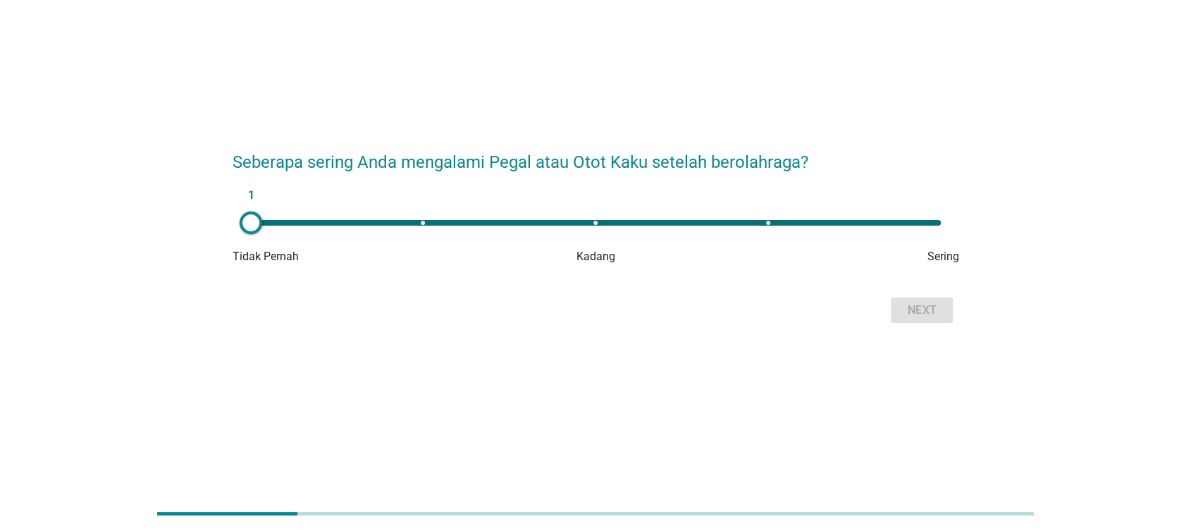
scroll to position [0, 0]
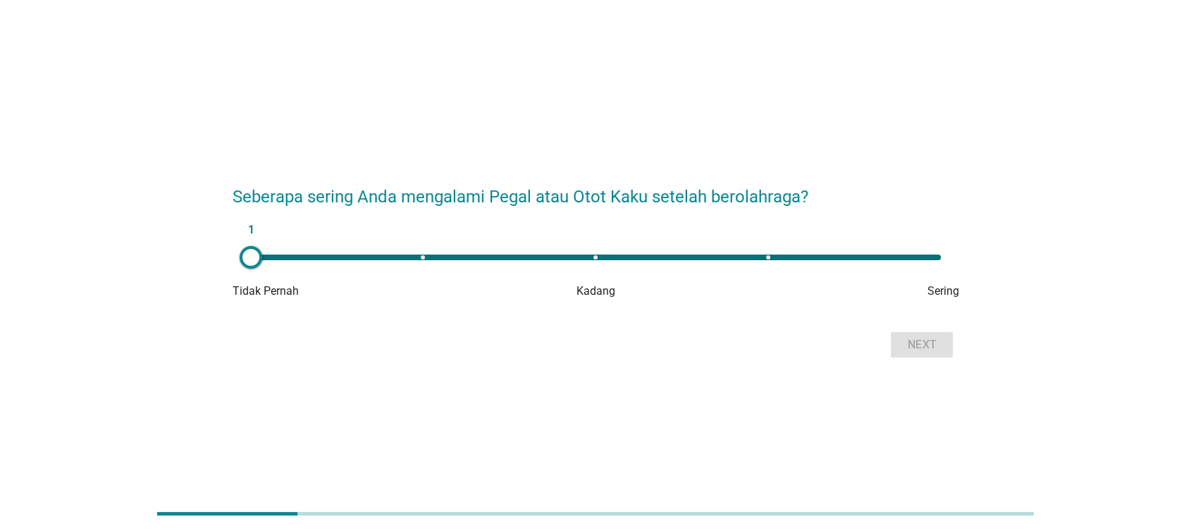
click at [884, 271] on div "1 Tidak Pernah Kadang Sering" at bounding box center [596, 271] width 727 height 56
click at [784, 266] on div "1" at bounding box center [596, 257] width 713 height 28
type input "4"
click at [908, 333] on button "Next" at bounding box center [922, 344] width 62 height 25
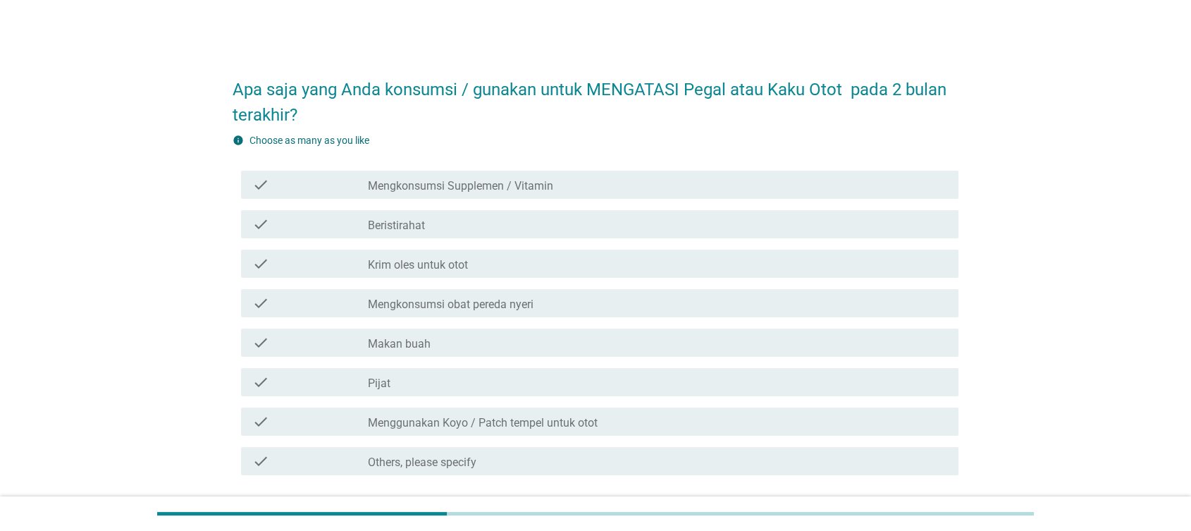
click at [530, 326] on div "check check_box_outline_blank Makan buah" at bounding box center [596, 342] width 727 height 39
click at [528, 236] on div "check check_box_outline_blank Beristirahat" at bounding box center [600, 224] width 718 height 28
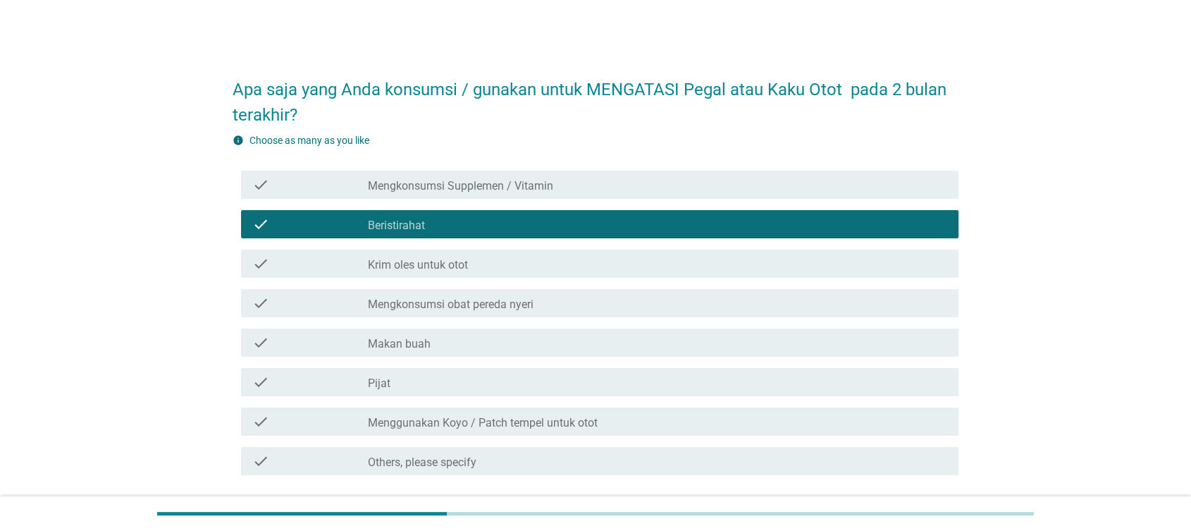
click at [517, 309] on label "Mengkonsumsi obat pereda nyeri" at bounding box center [451, 304] width 166 height 14
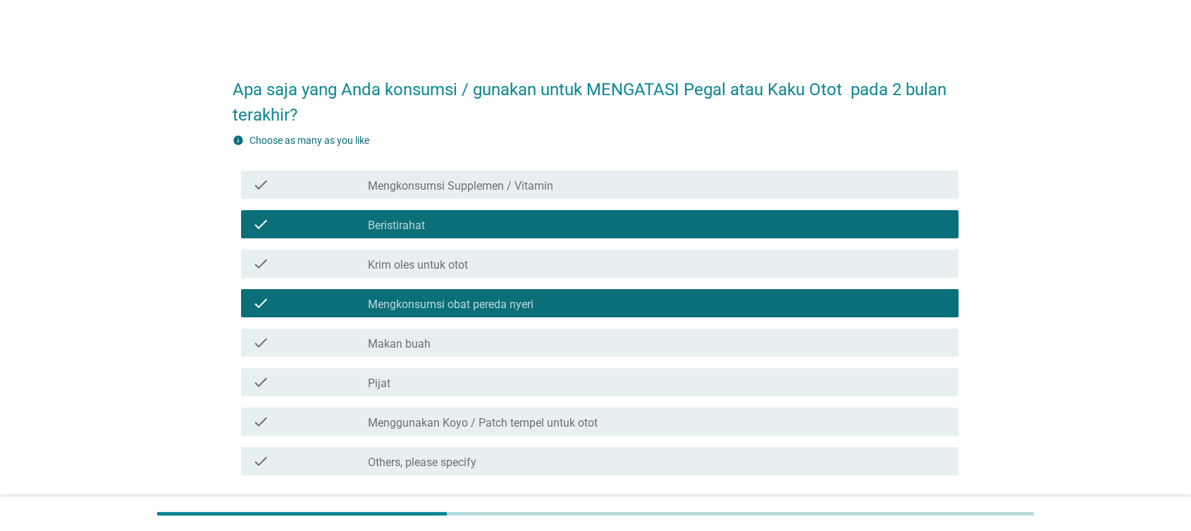
click at [523, 418] on label "Menggunakan Koyo / Patch tempel untuk otot" at bounding box center [483, 423] width 230 height 14
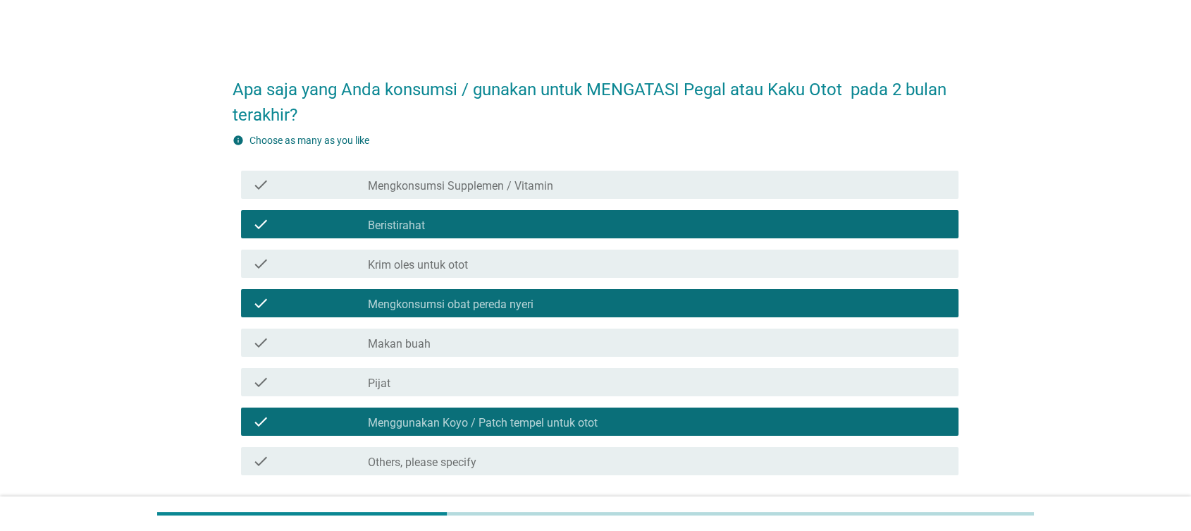
scroll to position [78, 0]
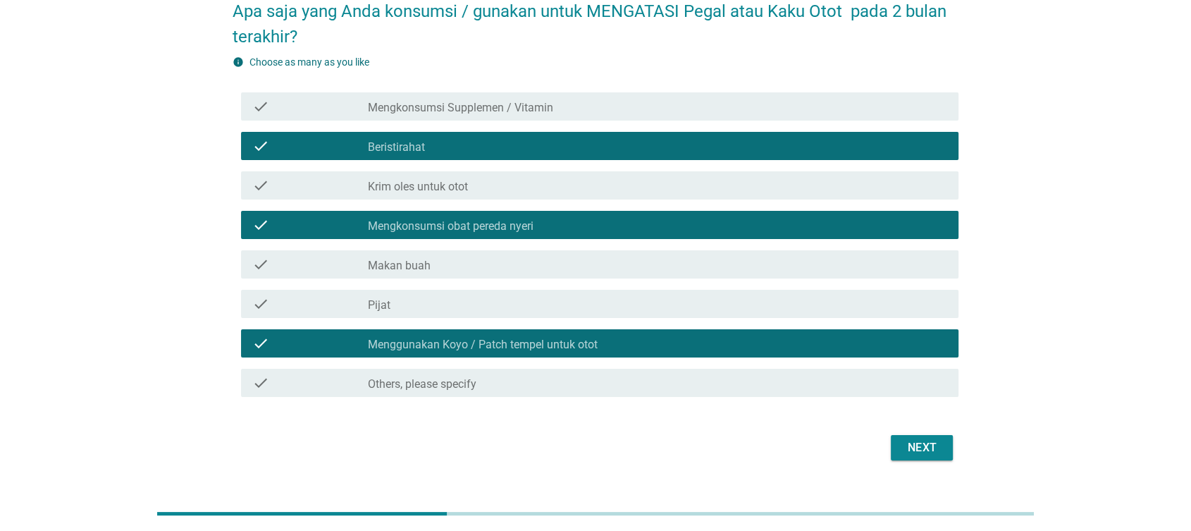
click at [956, 443] on div "Next" at bounding box center [596, 448] width 727 height 34
click at [935, 447] on div "Next" at bounding box center [921, 447] width 39 height 17
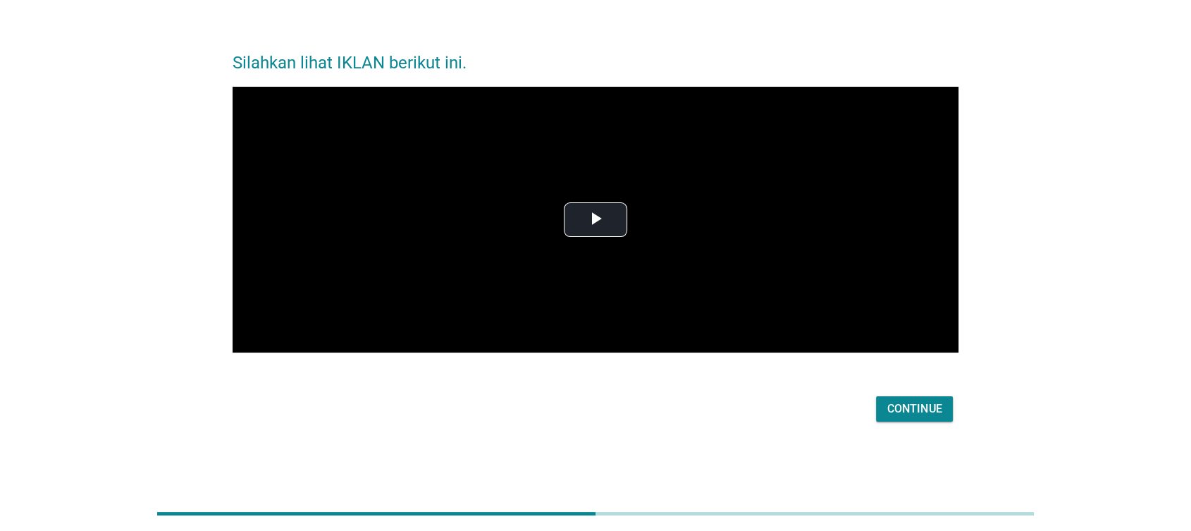
scroll to position [0, 0]
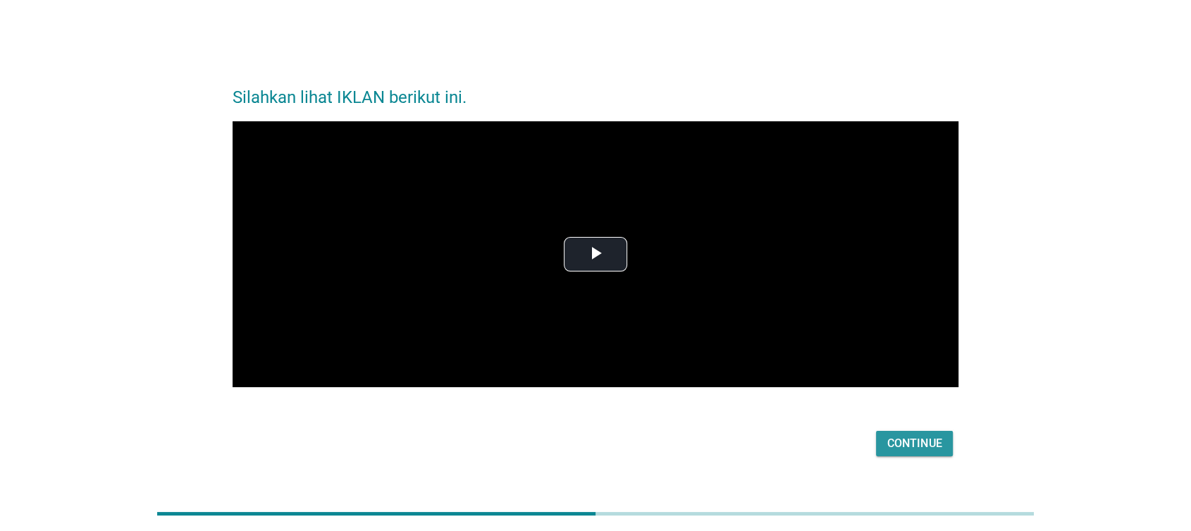
click at [904, 444] on div "Continue" at bounding box center [914, 443] width 54 height 17
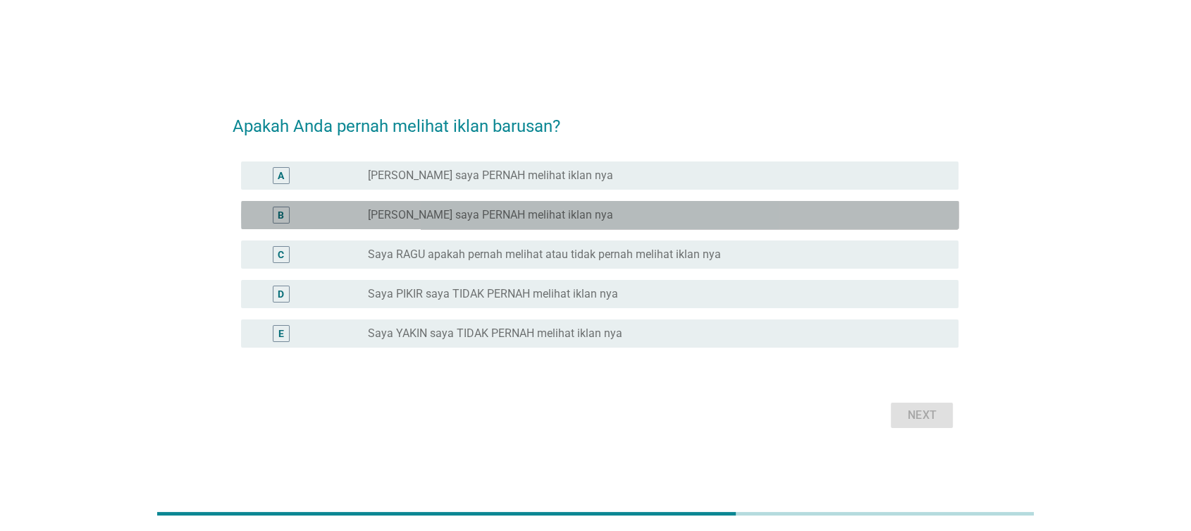
click at [462, 224] on div "B radio_button_unchecked Saya PIKIR saya PERNAH melihat iklan nya" at bounding box center [600, 215] width 718 height 28
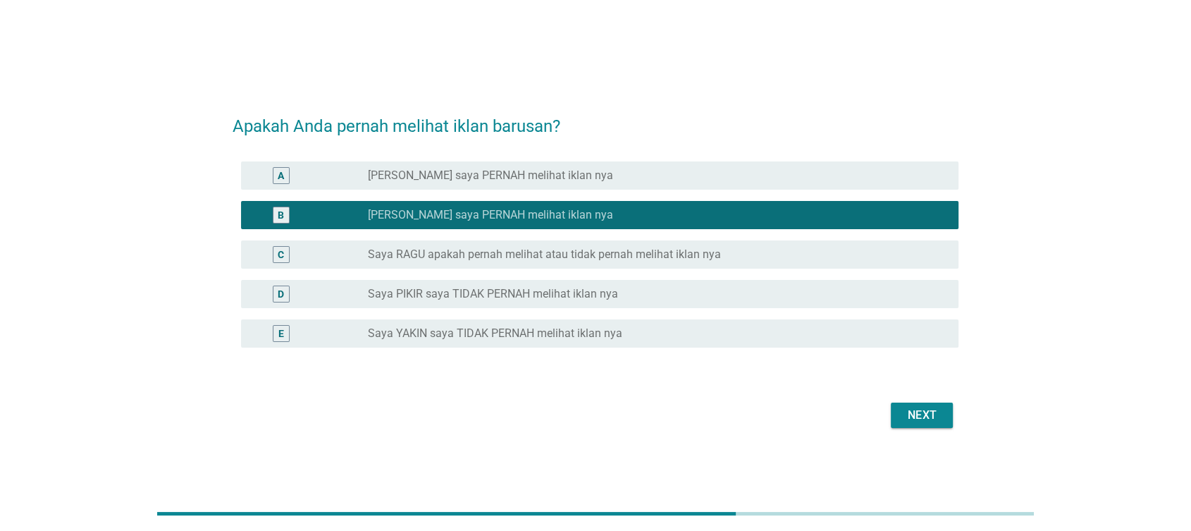
click at [951, 419] on button "Next" at bounding box center [922, 414] width 62 height 25
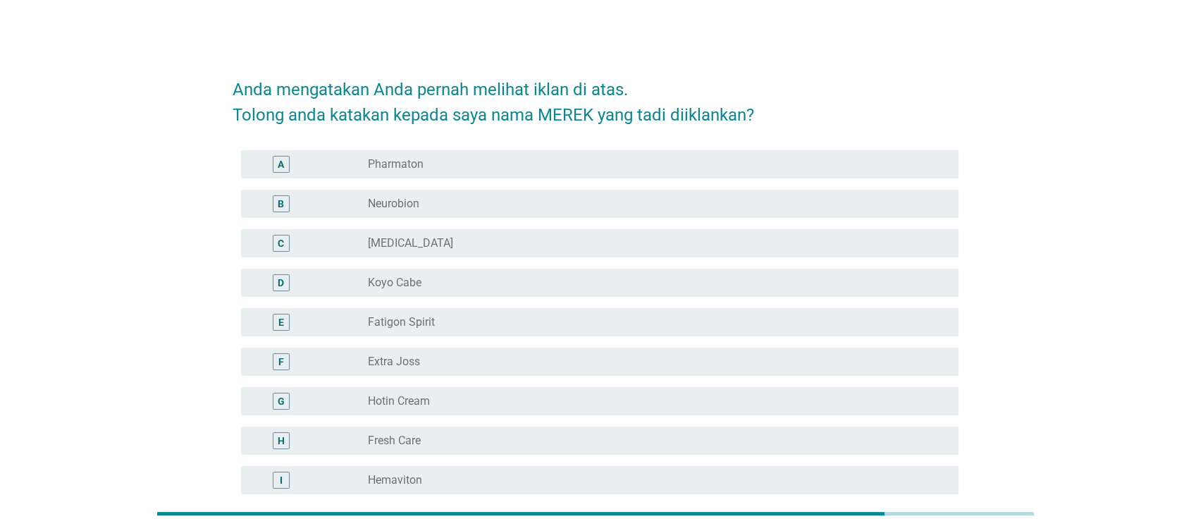
click at [360, 272] on div "D radio_button_unchecked Koyo Cabe" at bounding box center [600, 283] width 718 height 28
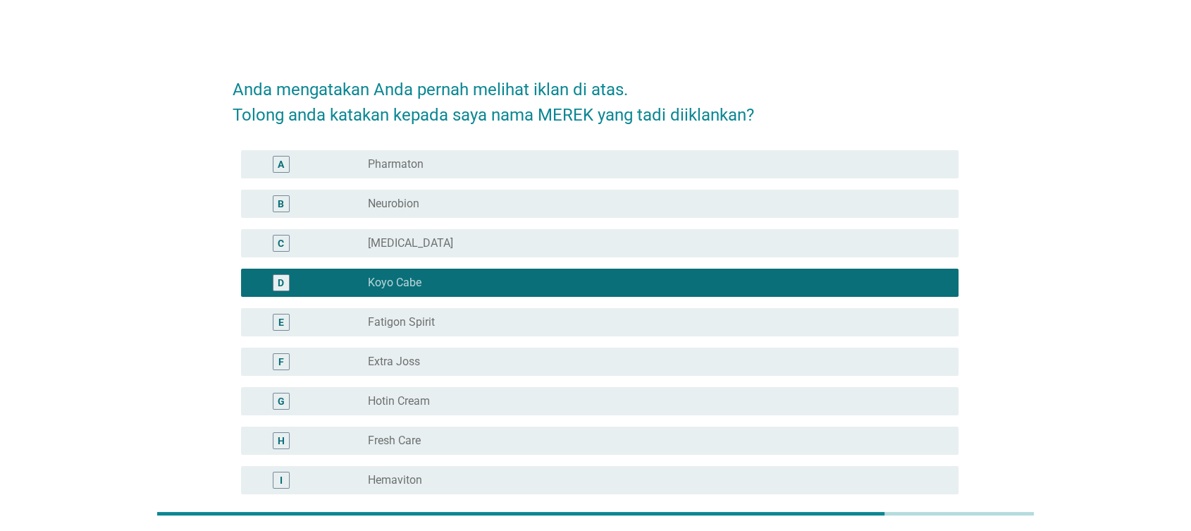
click at [419, 389] on div "G radio_button_unchecked Hotin Cream" at bounding box center [600, 401] width 718 height 28
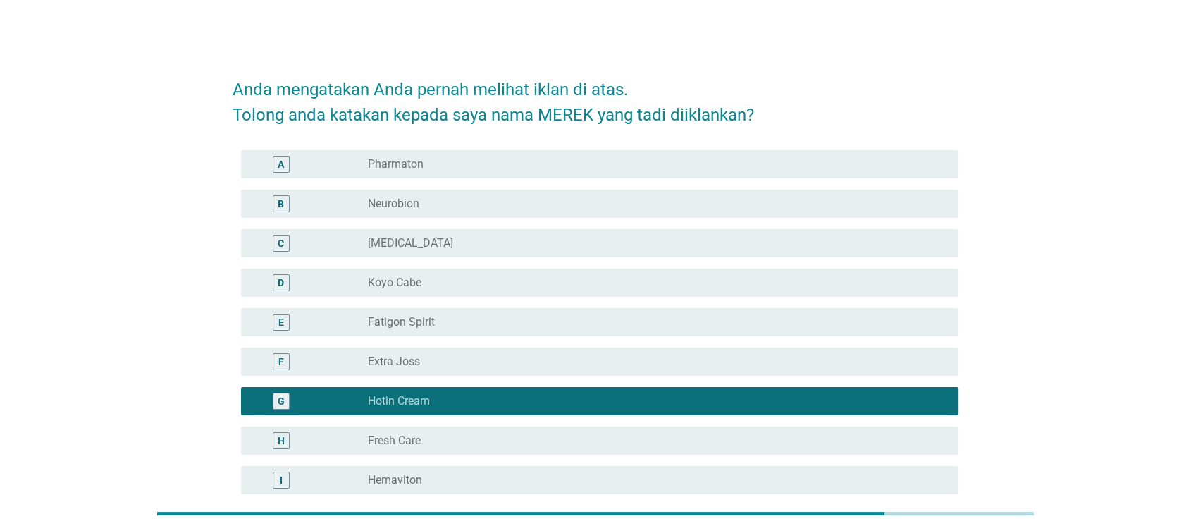
click at [445, 242] on div "radio_button_unchecked Salonpas" at bounding box center [652, 243] width 568 height 14
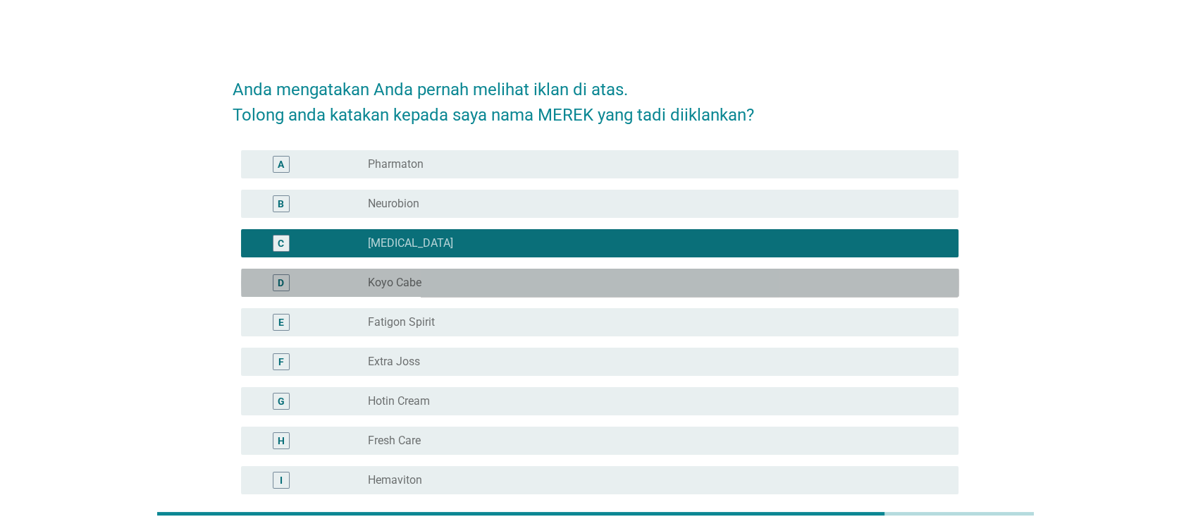
click at [429, 279] on div "radio_button_unchecked Koyo Cabe" at bounding box center [652, 283] width 568 height 14
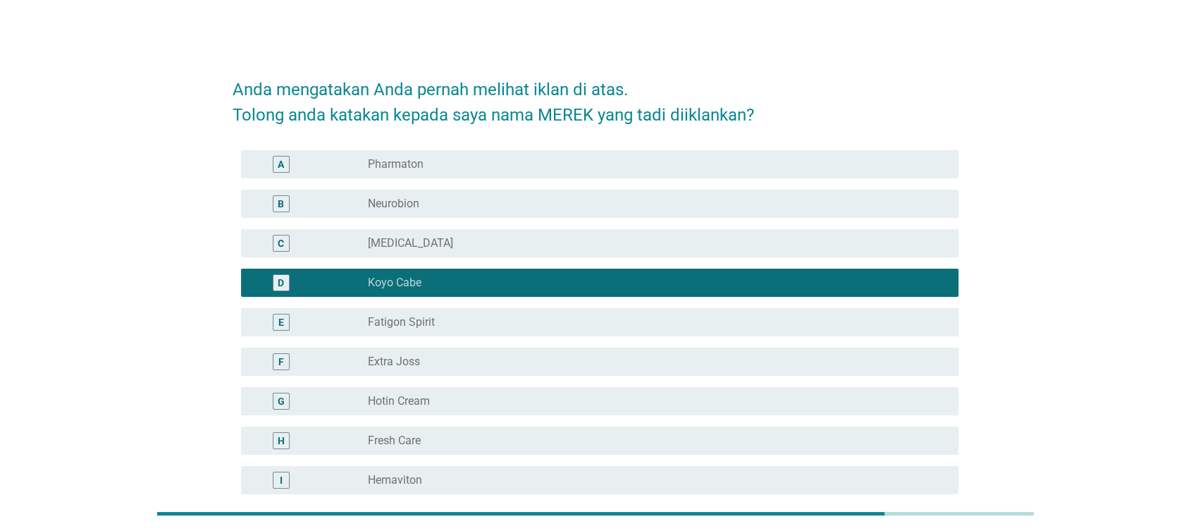
click at [436, 330] on div "E radio_button_unchecked Fatigon Spirit" at bounding box center [600, 322] width 718 height 28
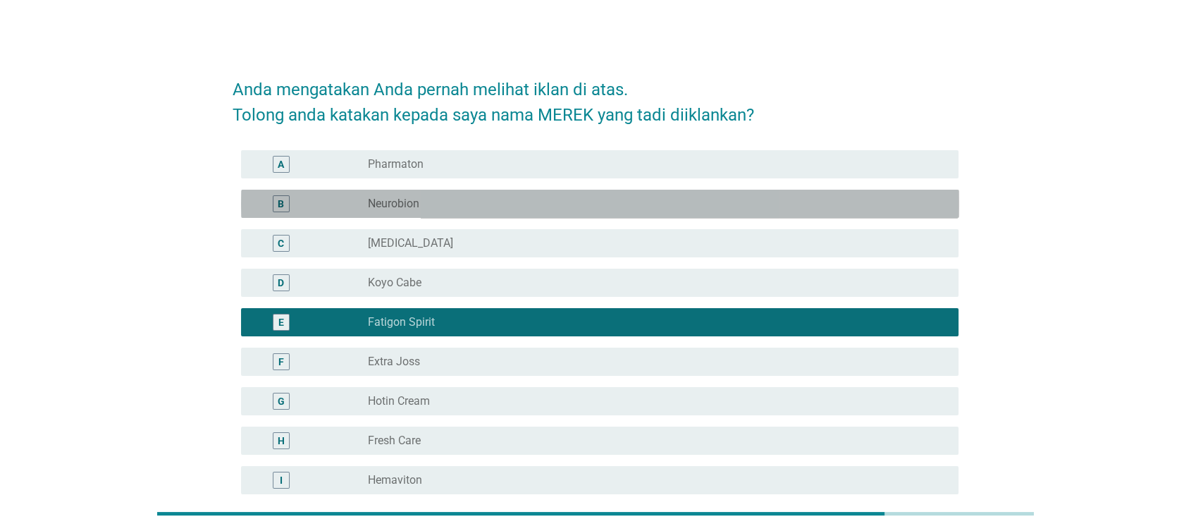
click at [462, 198] on div "radio_button_unchecked Neurobion" at bounding box center [652, 204] width 568 height 14
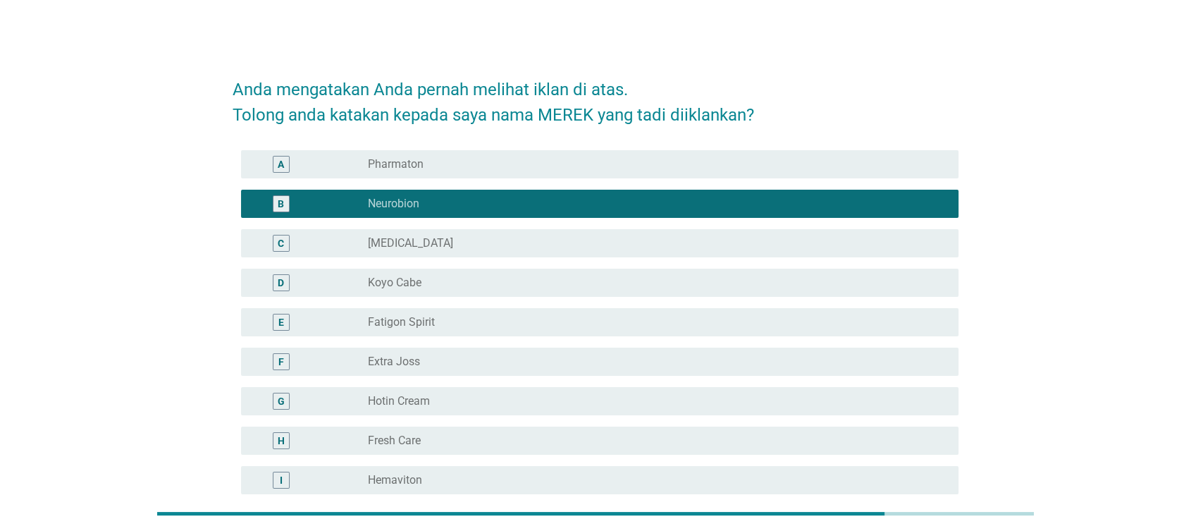
click at [431, 285] on div "radio_button_unchecked Koyo Cabe" at bounding box center [652, 283] width 568 height 14
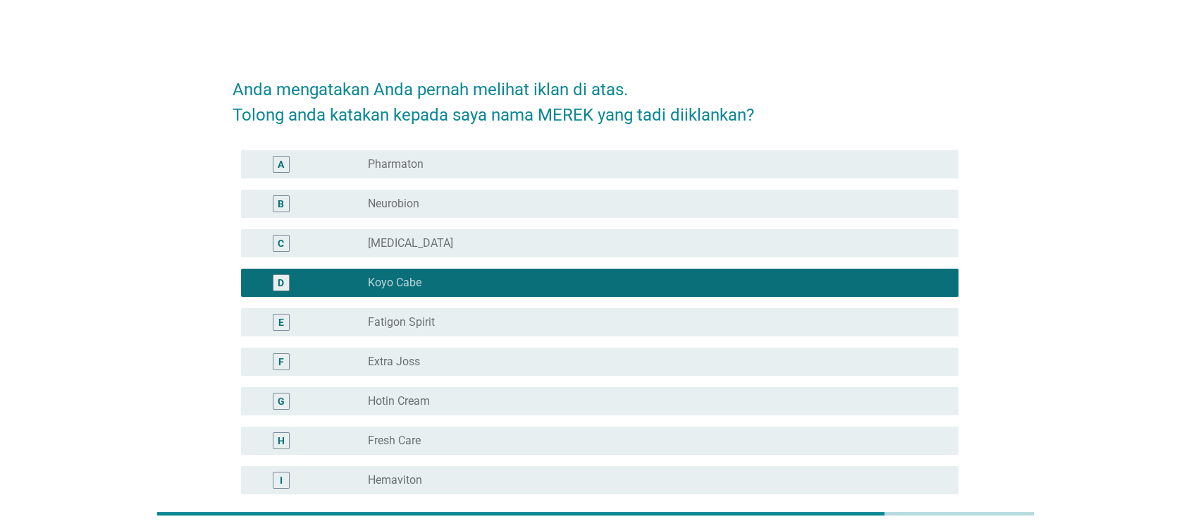
click at [434, 387] on div "G radio_button_unchecked Hotin Cream" at bounding box center [600, 401] width 718 height 28
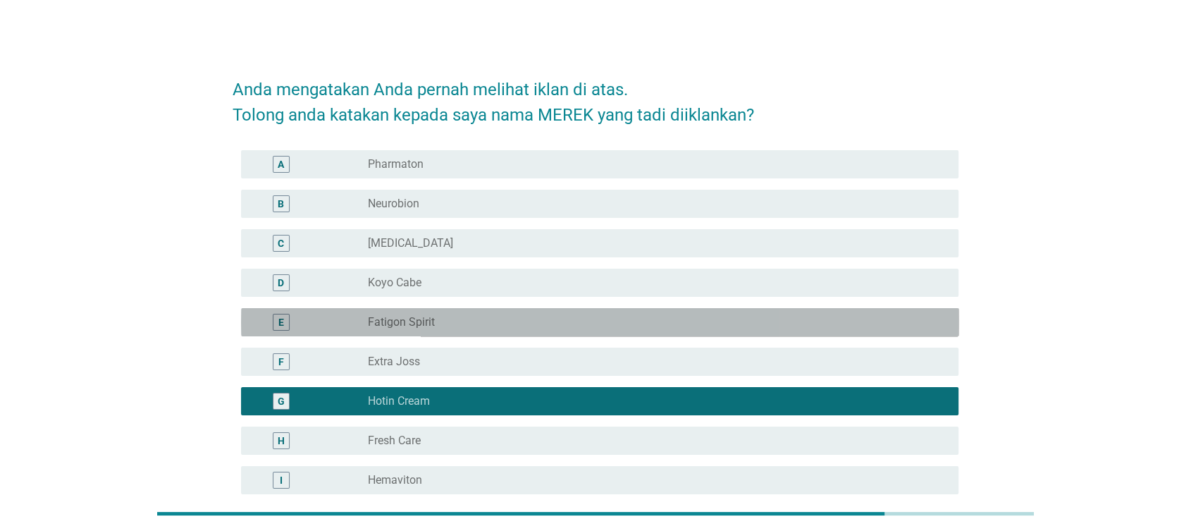
click at [436, 315] on div "radio_button_unchecked Fatigon Spirit" at bounding box center [652, 322] width 568 height 14
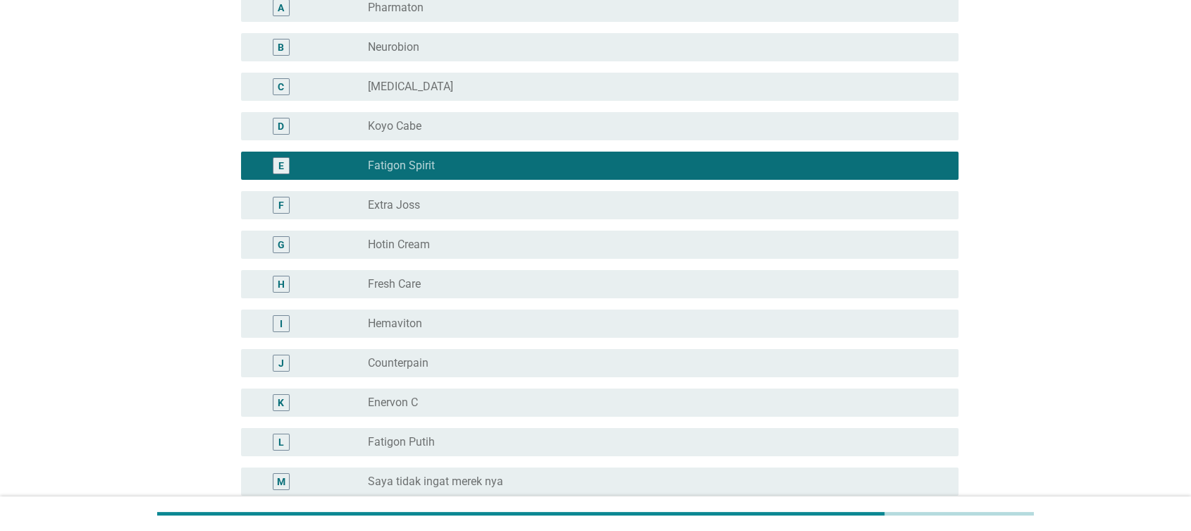
scroll to position [235, 0]
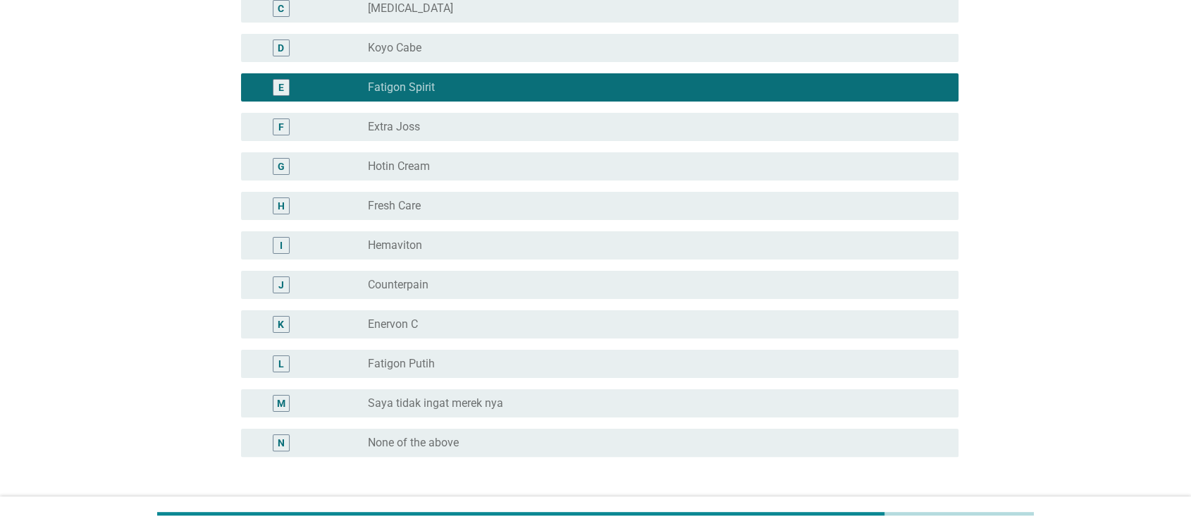
click at [427, 366] on label "Fatigon Putih" at bounding box center [401, 364] width 67 height 14
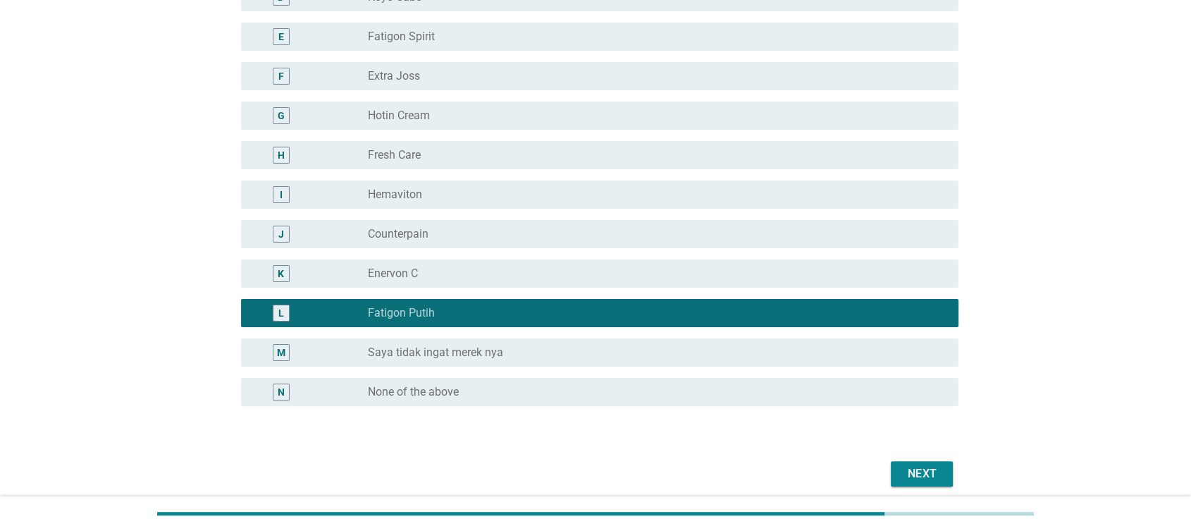
scroll to position [342, 0]
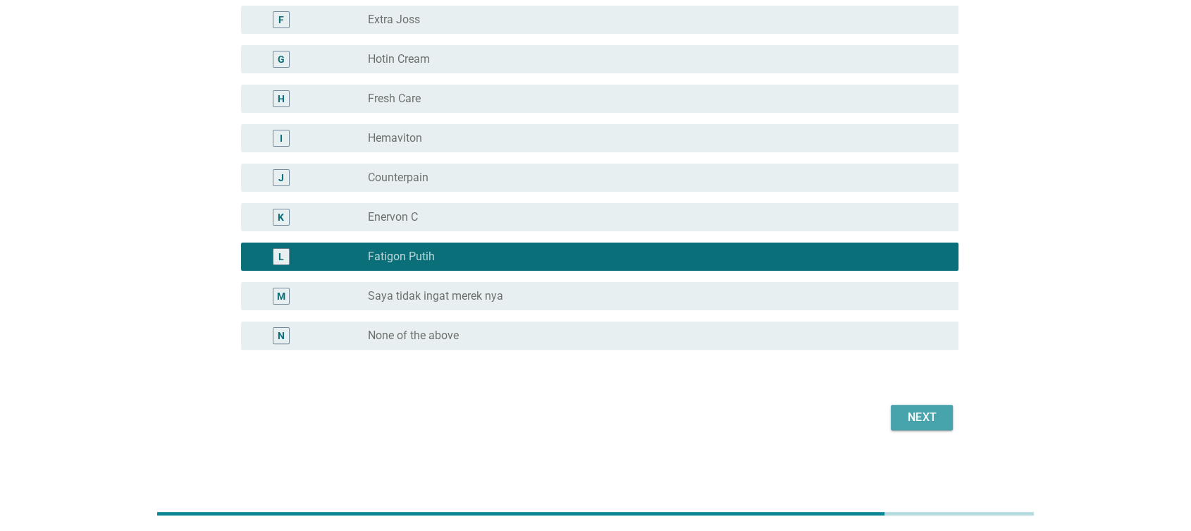
click at [947, 419] on button "Next" at bounding box center [922, 417] width 62 height 25
